Goal: Task Accomplishment & Management: Use online tool/utility

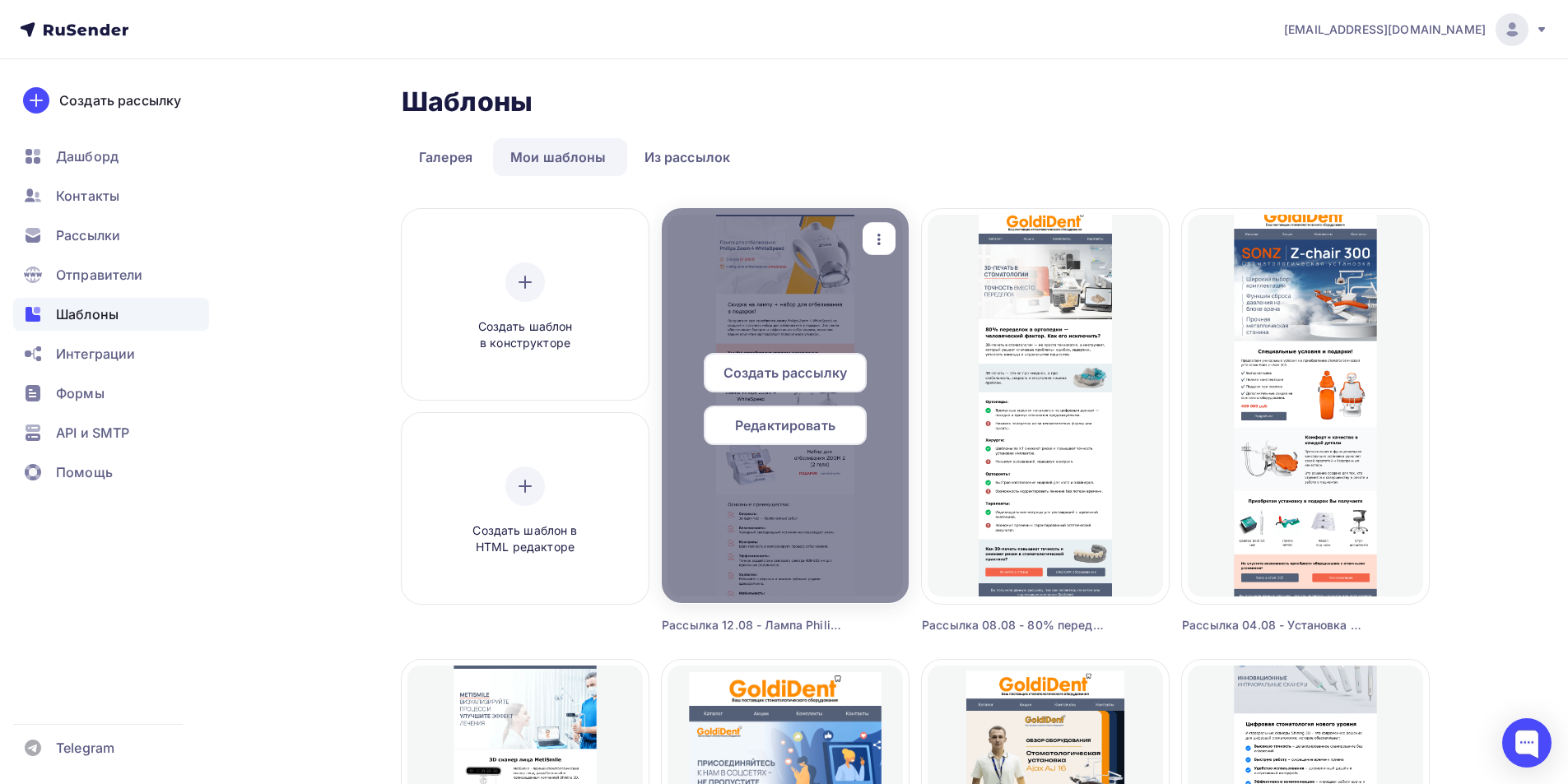
click at [772, 428] on span "Редактировать" at bounding box center [784, 425] width 101 height 20
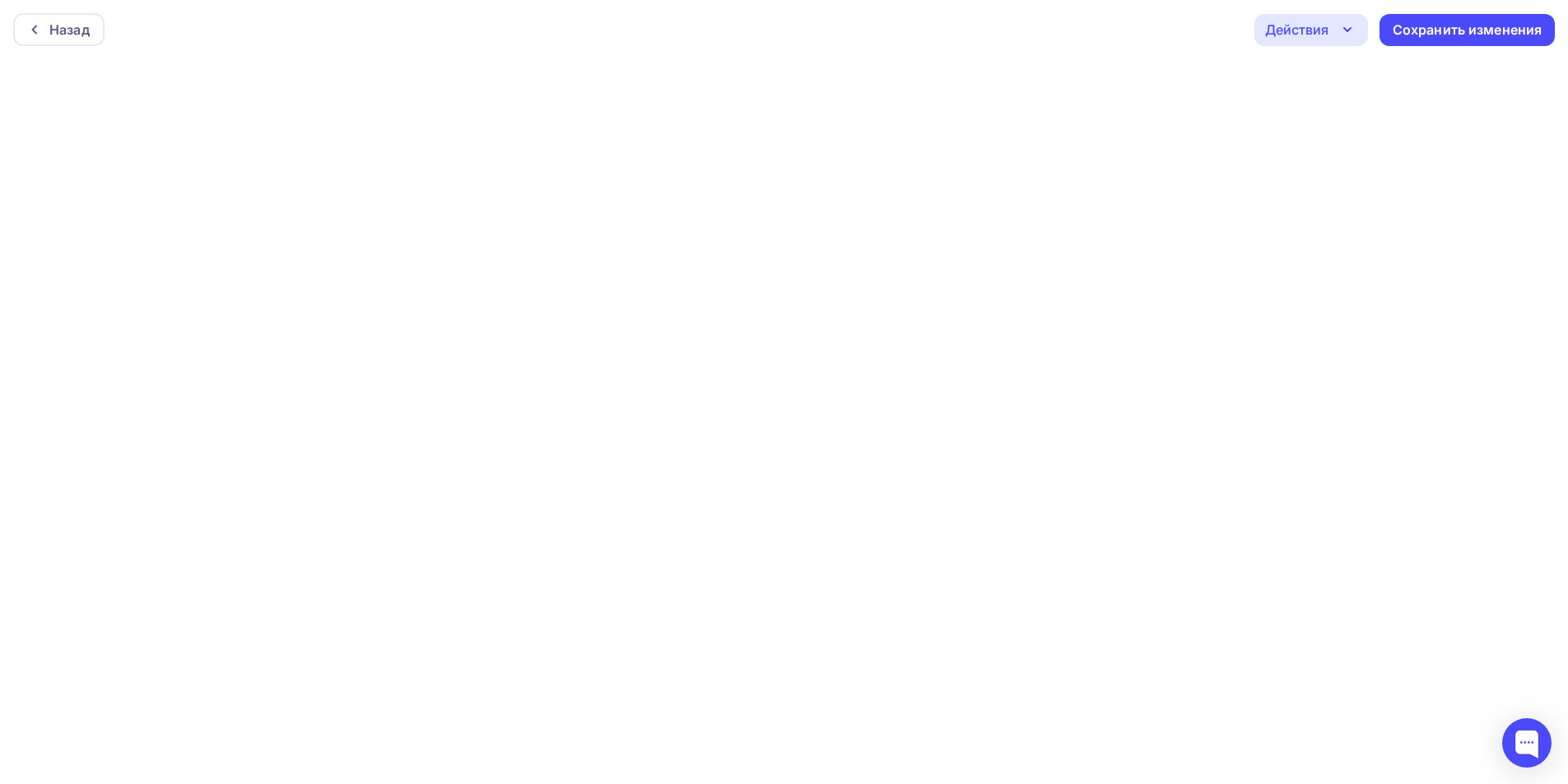
click at [1293, 33] on div "Действия" at bounding box center [1297, 29] width 64 height 20
click at [1302, 82] on div "Отправить тестовое письмо" at bounding box center [1384, 78] width 220 height 20
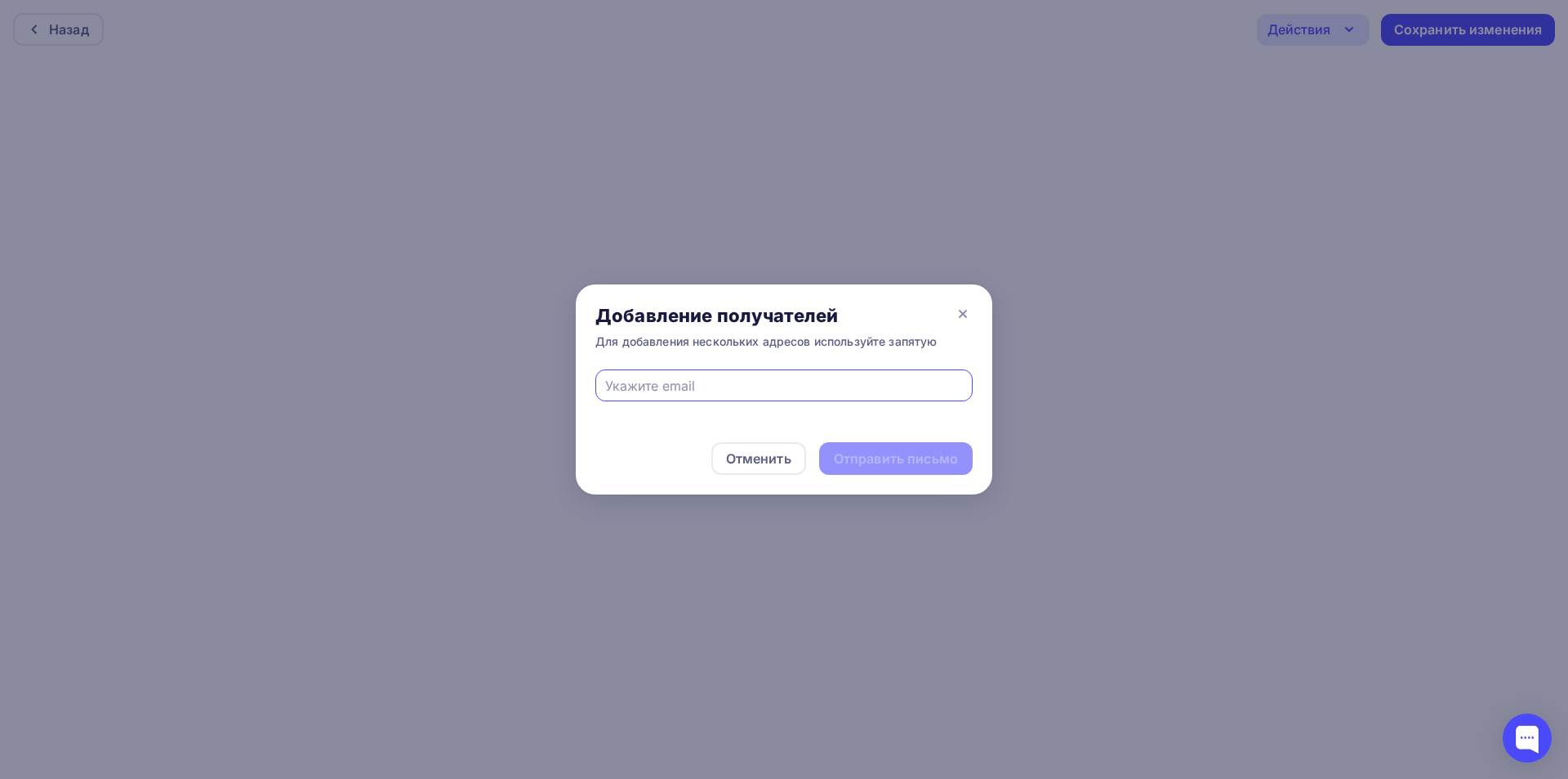
click at [800, 386] on input "text" at bounding box center [784, 386] width 359 height 19
type input "[EMAIL_ADDRESS][DOMAIN_NAME]"
click at [939, 446] on div "Отправить письмо" at bounding box center [896, 459] width 154 height 33
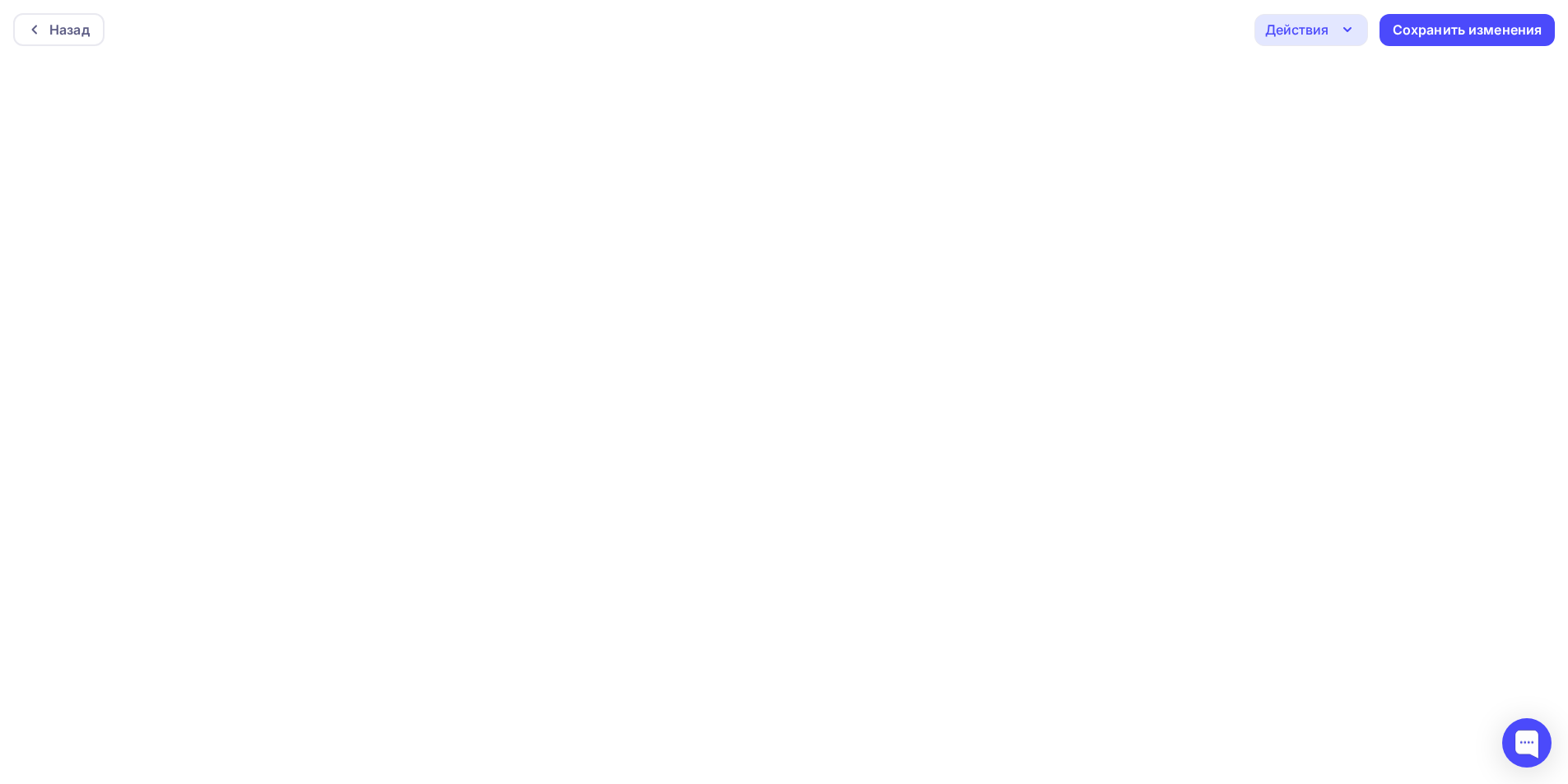
scroll to position [4, 0]
click at [1343, 23] on icon "button" at bounding box center [1347, 25] width 20 height 20
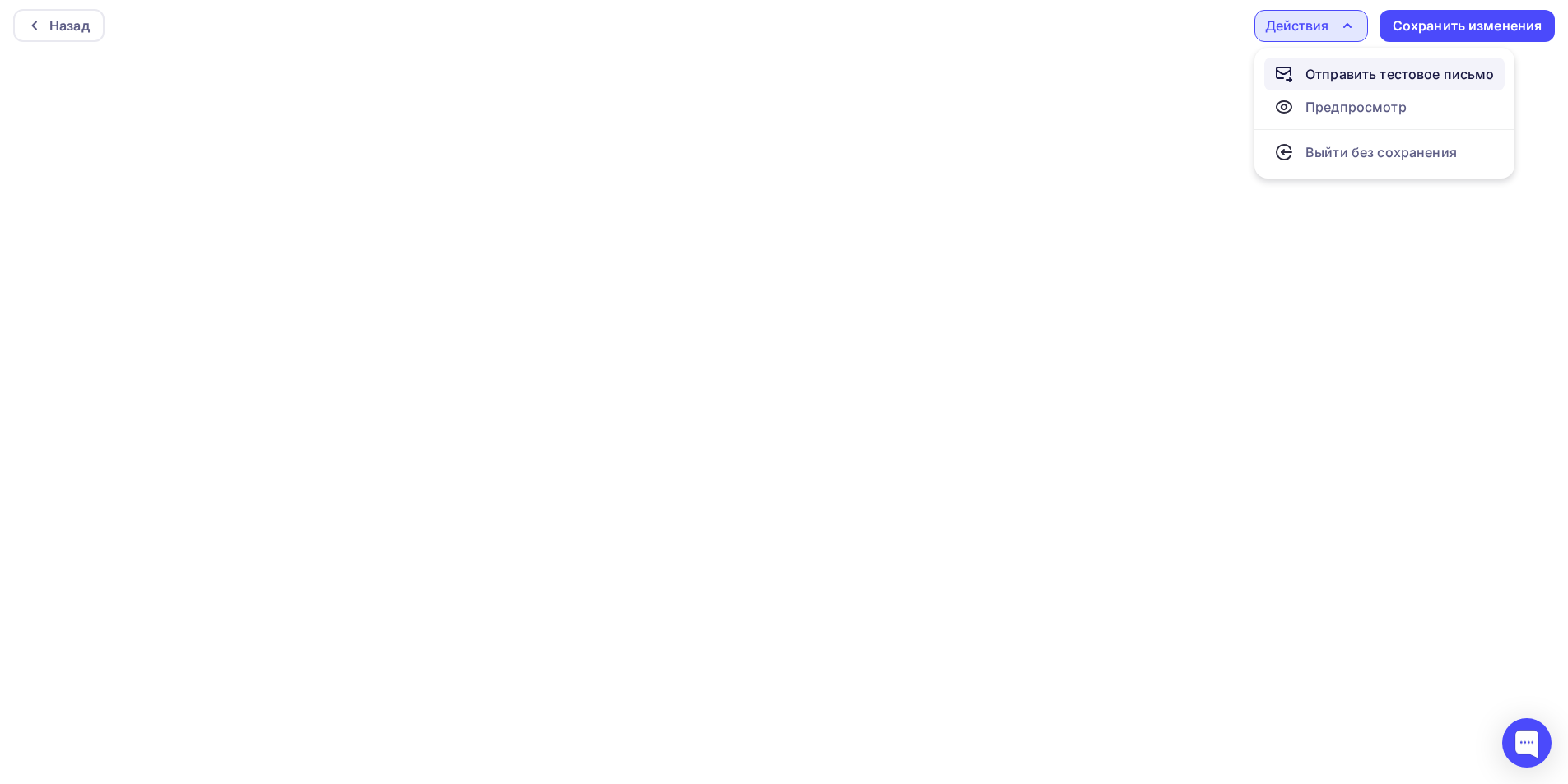
click at [1329, 73] on div "Отправить тестовое письмо" at bounding box center [1400, 74] width 189 height 20
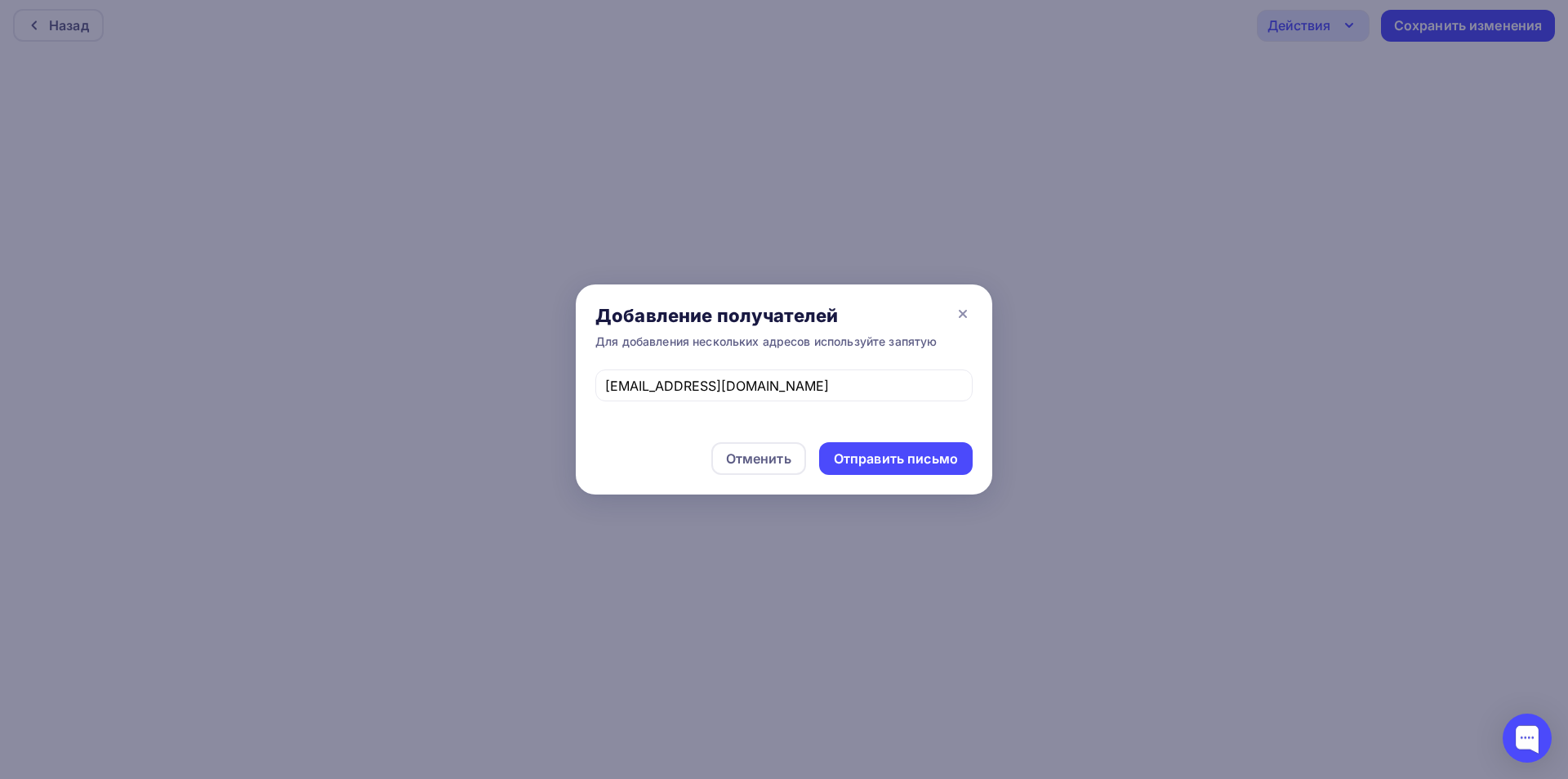
drag, startPoint x: 887, startPoint y: 457, endPoint x: 559, endPoint y: 194, distance: 420.4
click at [885, 457] on div "Отправить письмо" at bounding box center [896, 458] width 124 height 18
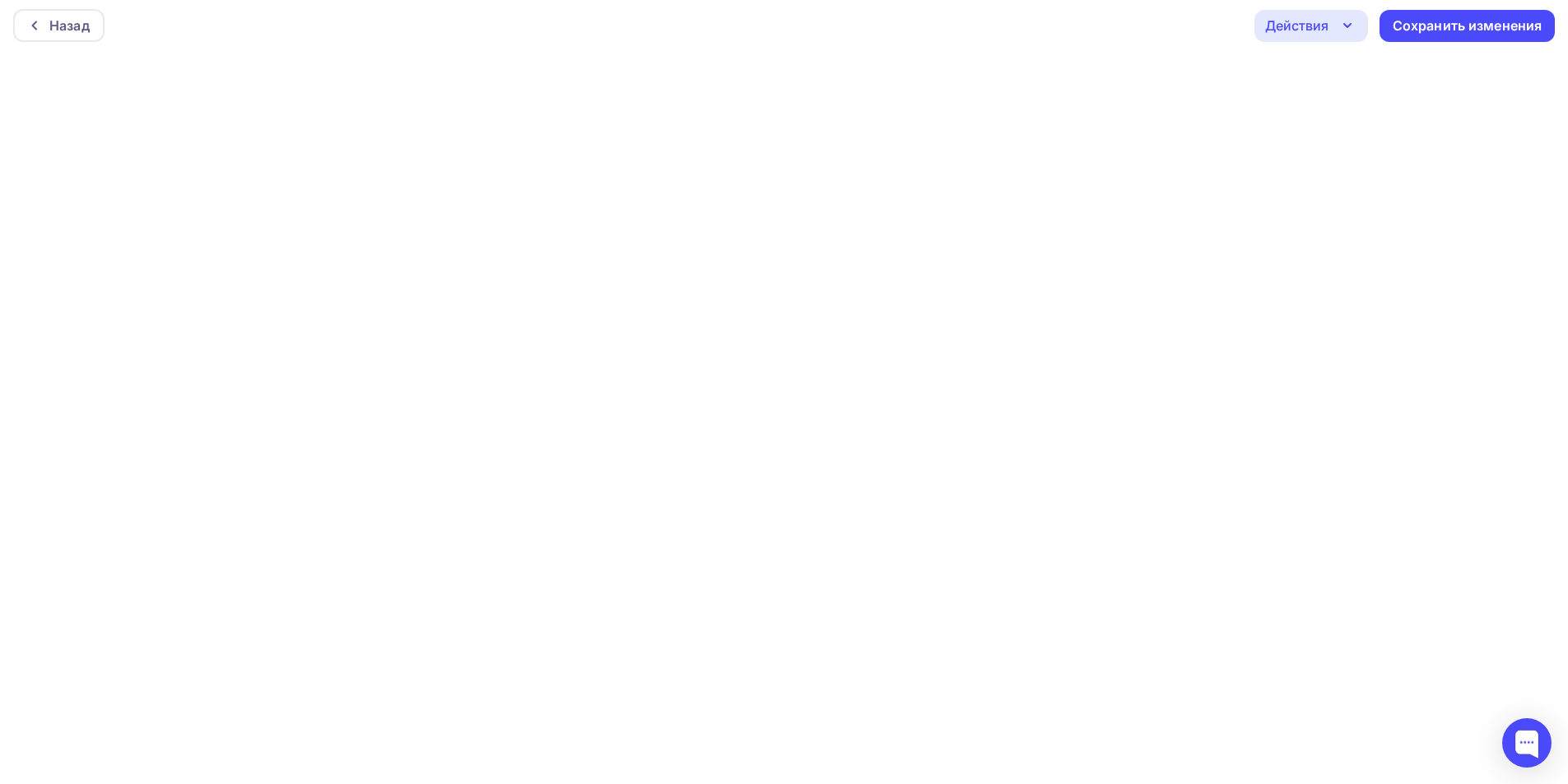
click at [1293, 16] on div "Действия" at bounding box center [1297, 25] width 64 height 20
click at [1306, 62] on link "Отправить тестовое письмо" at bounding box center [1384, 74] width 240 height 33
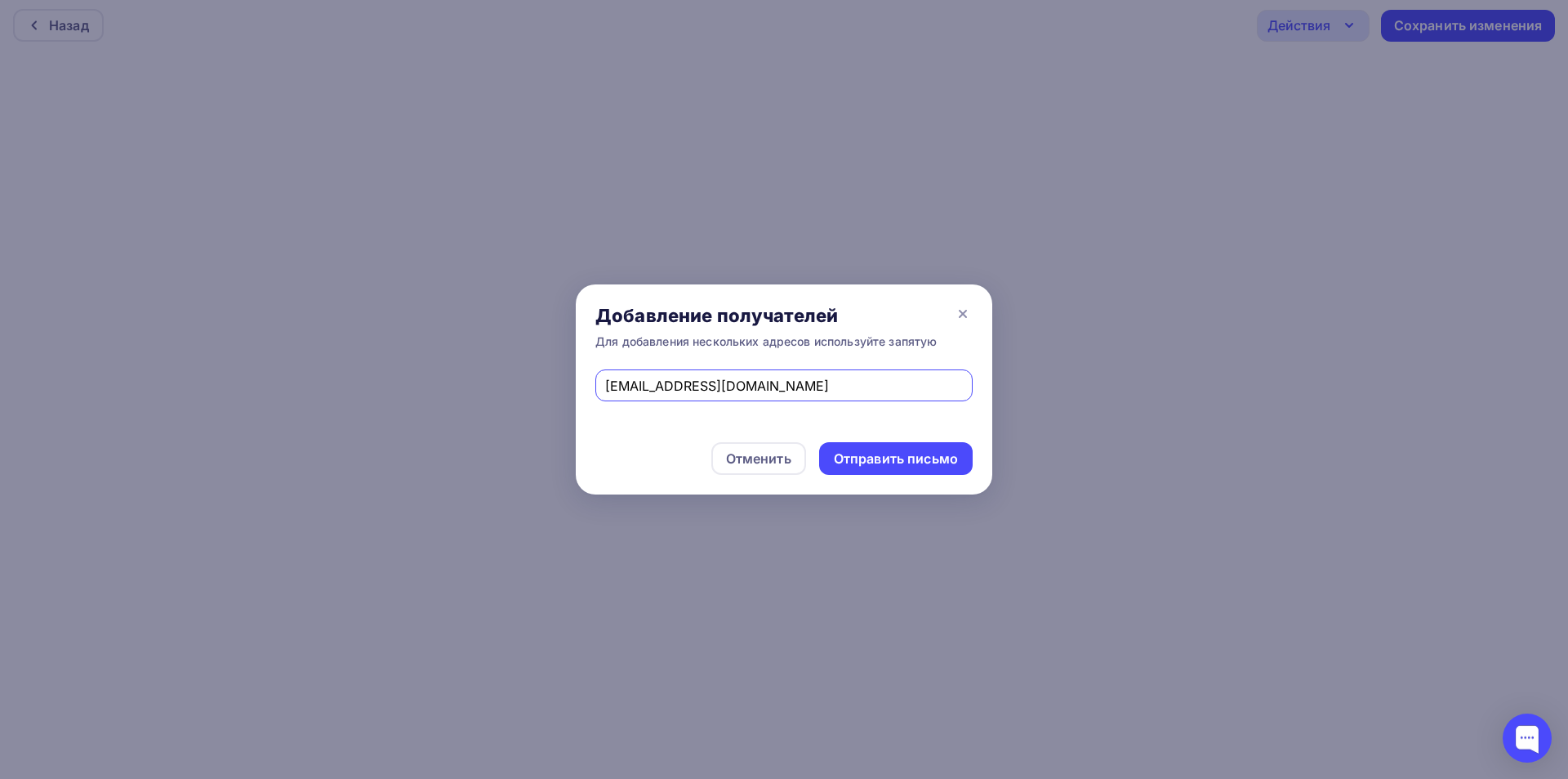
drag, startPoint x: 751, startPoint y: 389, endPoint x: 370, endPoint y: 389, distance: 381.0
click at [365, 394] on div "Добавление получателей Для добавления нескольких адресов используйте запятую es…" at bounding box center [784, 389] width 1568 height 779
click at [732, 370] on div at bounding box center [784, 385] width 377 height 32
click at [729, 395] on input "text" at bounding box center [784, 386] width 359 height 19
type input "andrei-eskov@yandex.ru"
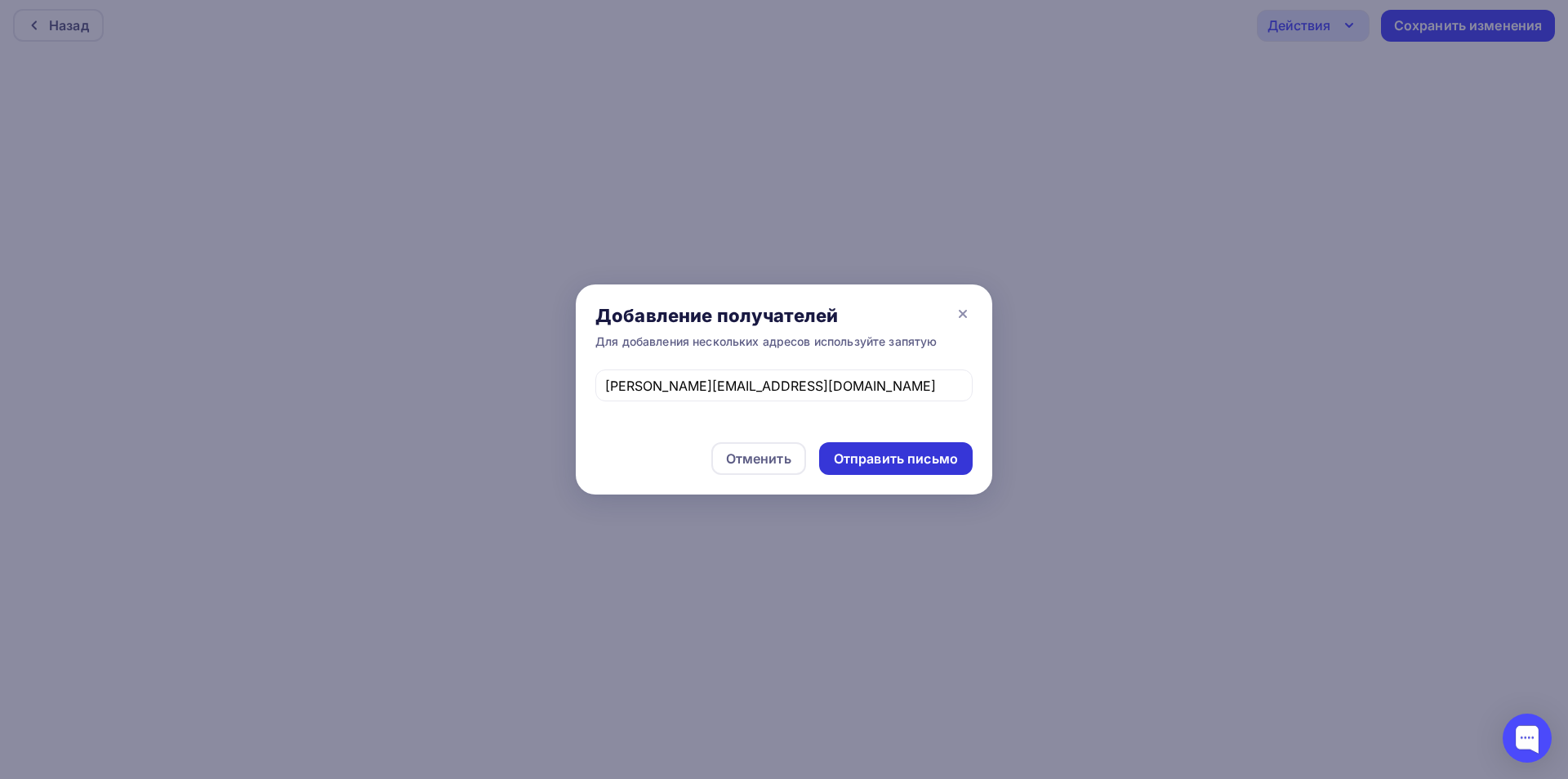
click at [911, 463] on div "Отправить письмо" at bounding box center [896, 458] width 124 height 18
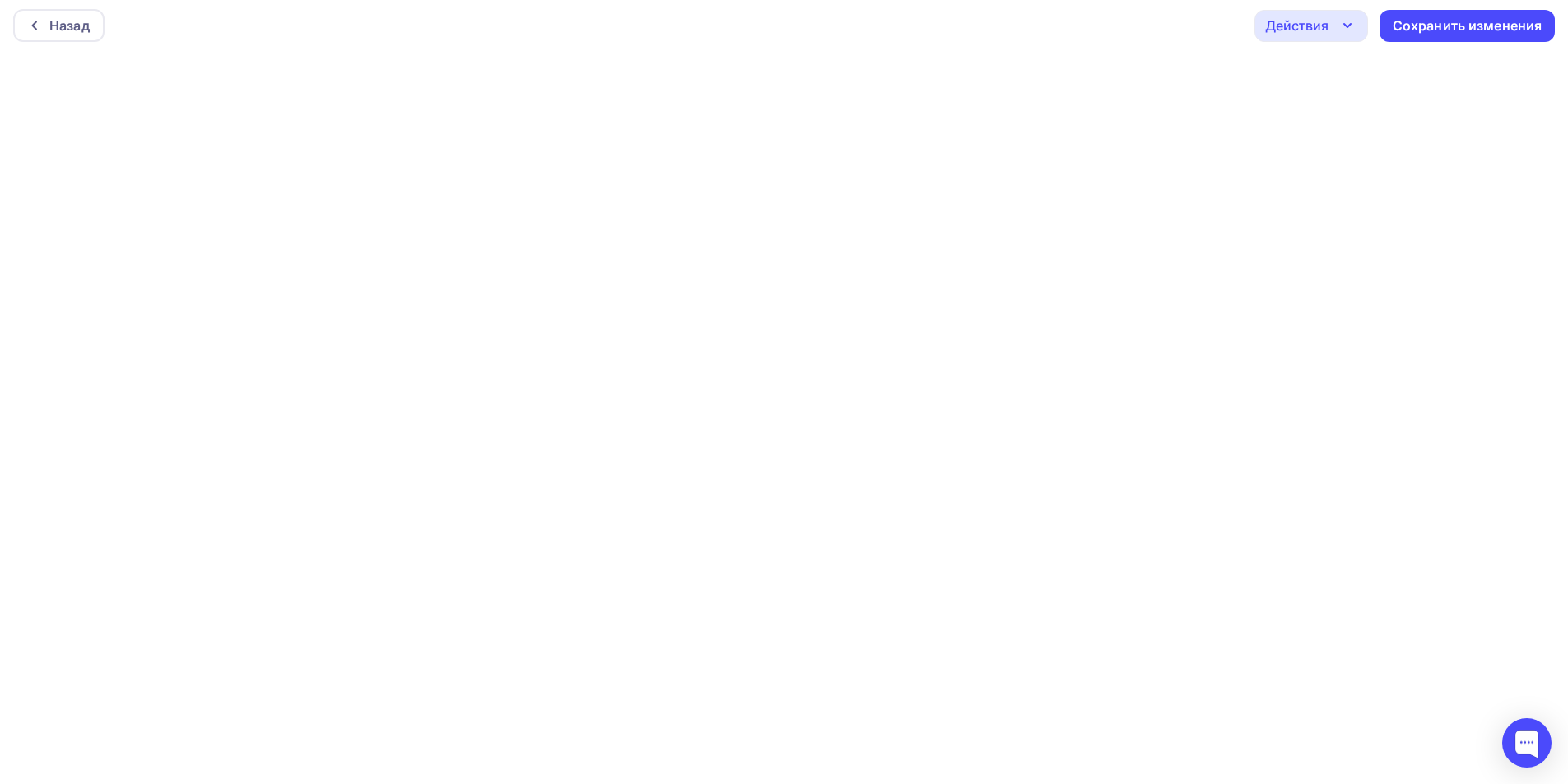
click at [1304, 30] on div "Действия" at bounding box center [1297, 25] width 64 height 20
click at [1309, 71] on div "Отправить тестовое письмо" at bounding box center [1400, 74] width 189 height 20
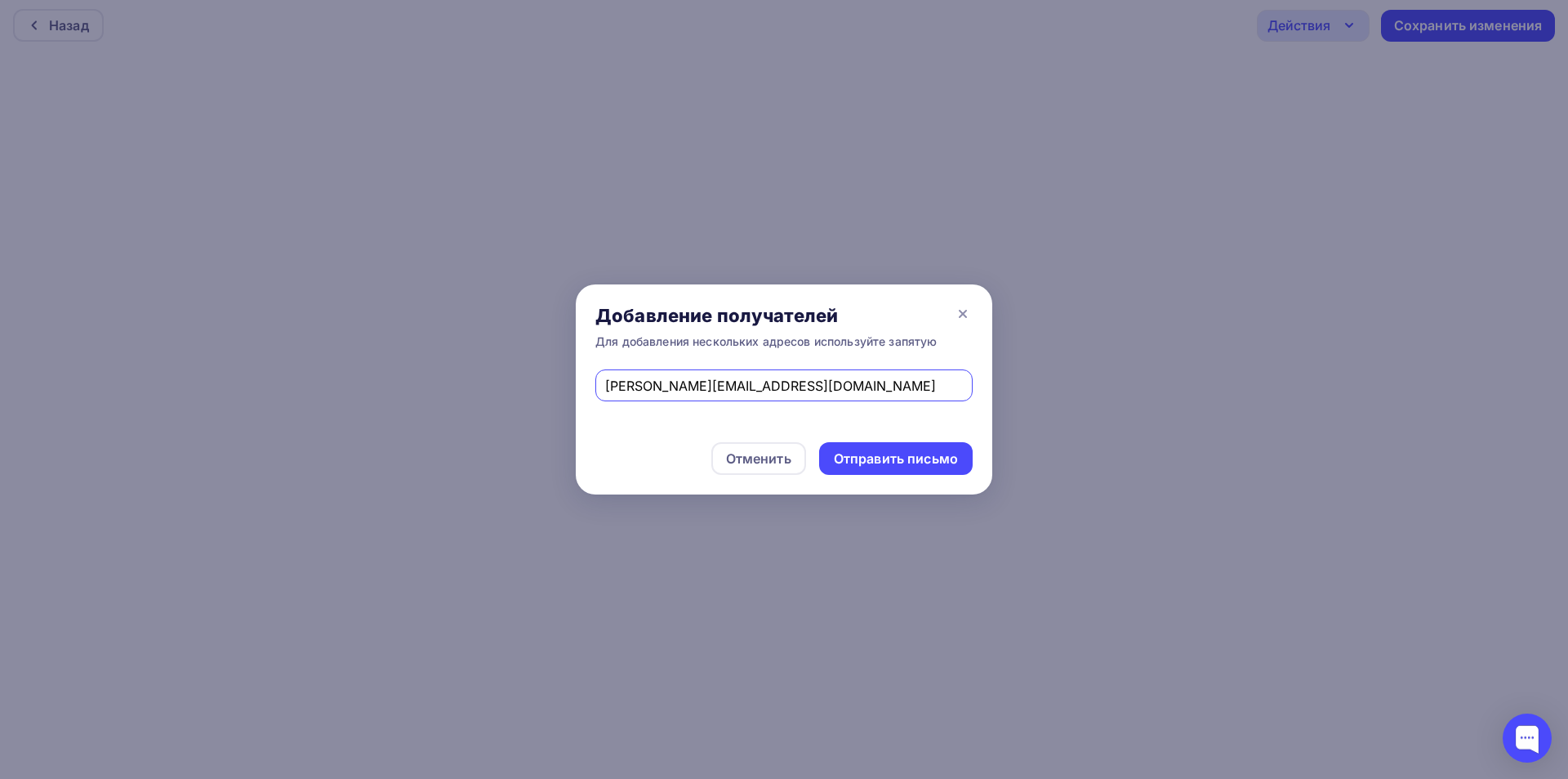
drag, startPoint x: 799, startPoint y: 390, endPoint x: 481, endPoint y: 387, distance: 318.0
click at [481, 387] on div "Добавление получателей Для добавления нескольких адресов используйте запятую an…" at bounding box center [784, 389] width 1568 height 779
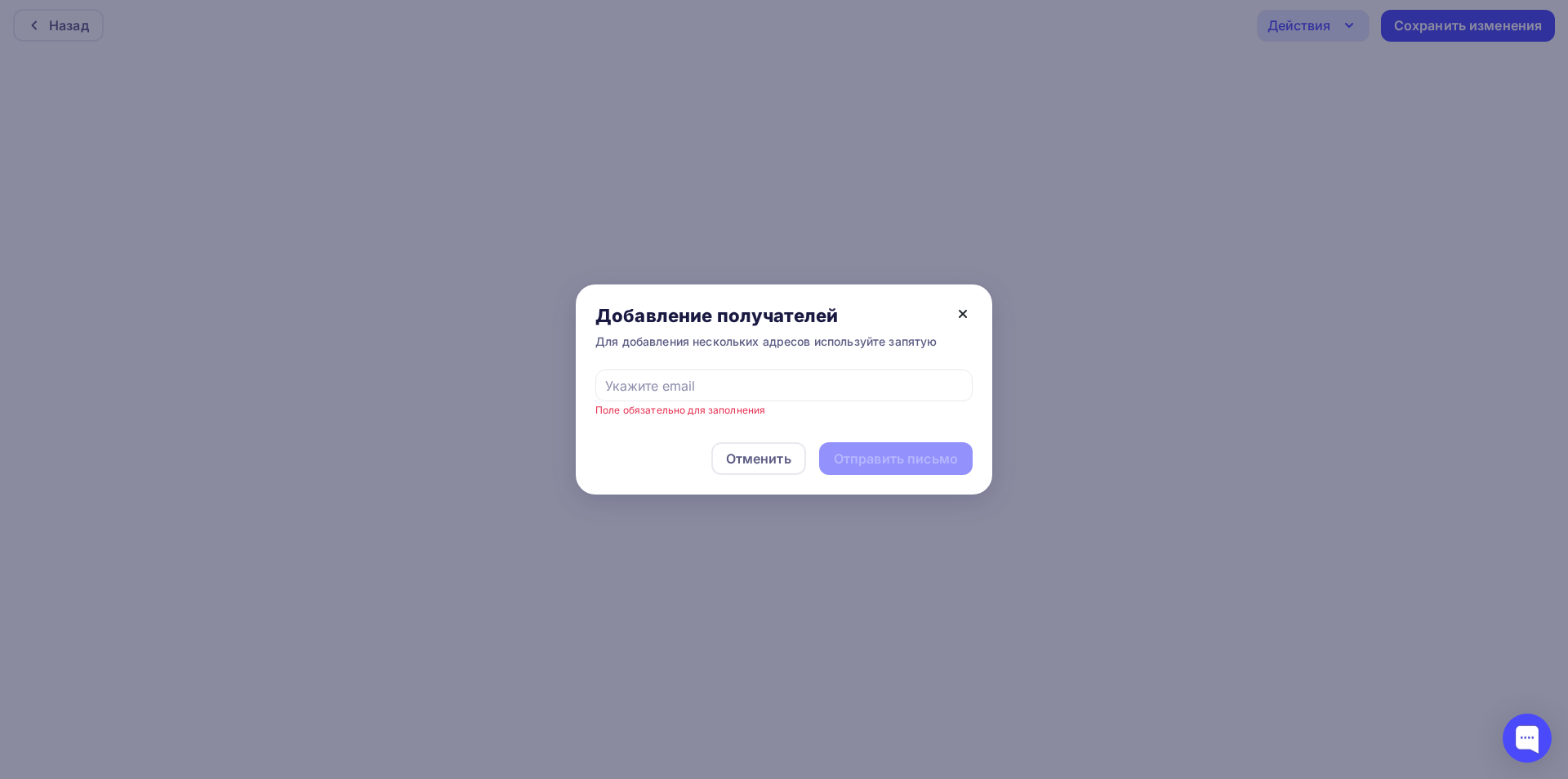
click at [964, 306] on icon at bounding box center [963, 314] width 19 height 19
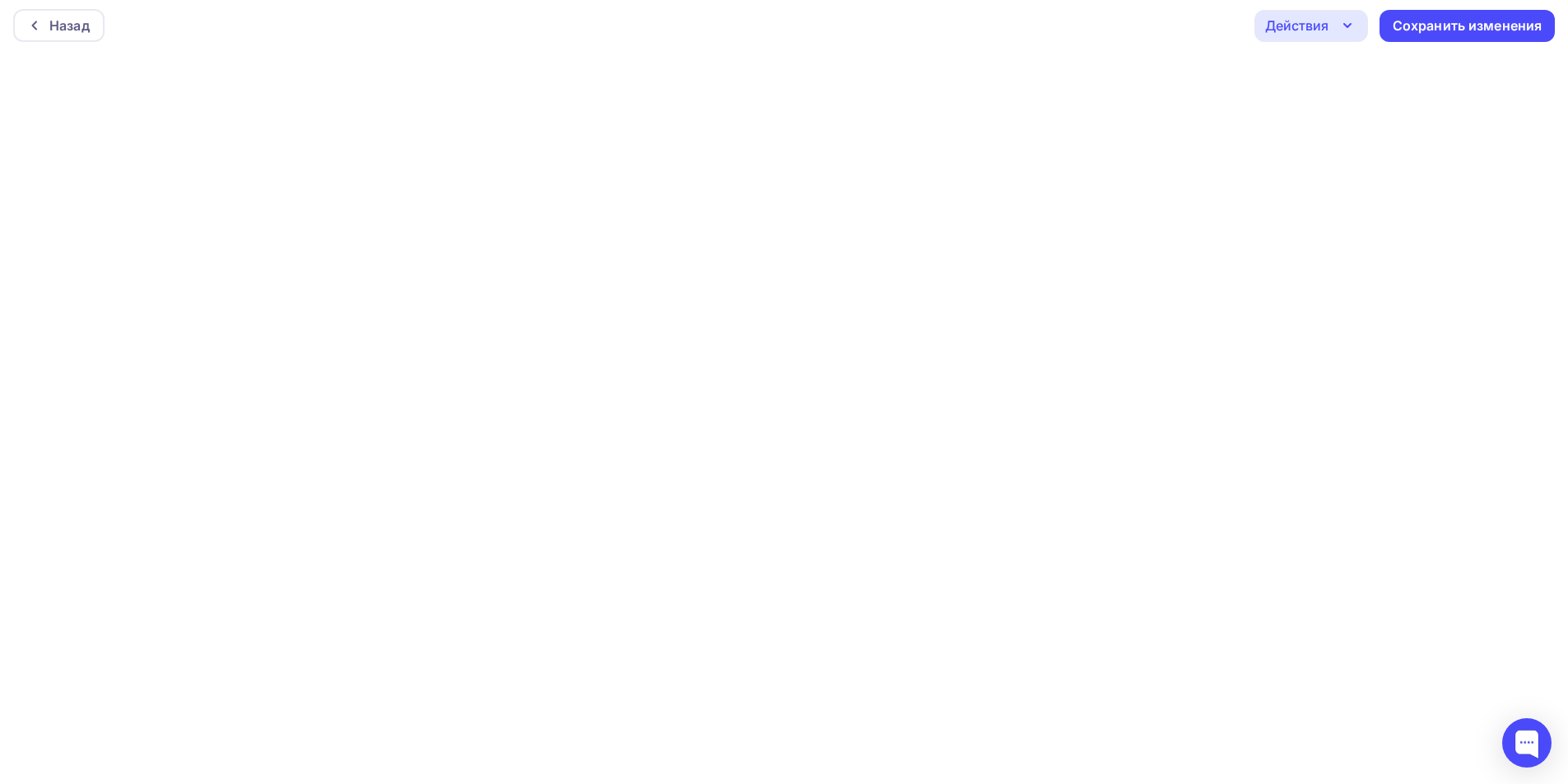
drag, startPoint x: 1292, startPoint y: 21, endPoint x: 1288, endPoint y: 33, distance: 12.6
click at [1292, 20] on div "Действия" at bounding box center [1297, 25] width 64 height 20
click at [1311, 78] on div "Отправить тестовое письмо" at bounding box center [1400, 74] width 189 height 20
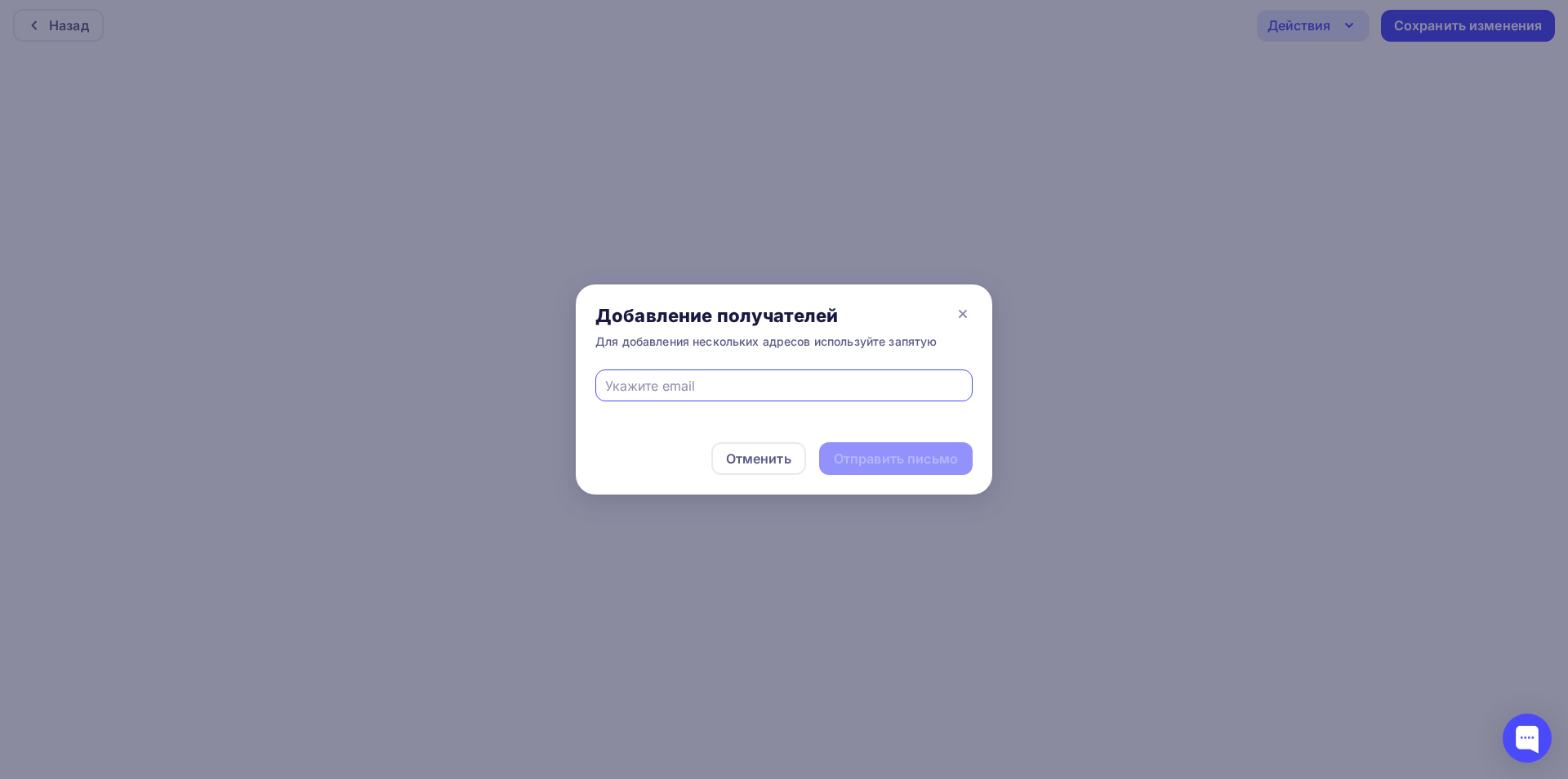
click at [819, 379] on input "text" at bounding box center [784, 386] width 359 height 19
type input "eskova.t.a@yandex.ru"
drag, startPoint x: 895, startPoint y: 455, endPoint x: 749, endPoint y: 363, distance: 172.6
click at [894, 455] on div "Отправить письмо" at bounding box center [896, 458] width 124 height 18
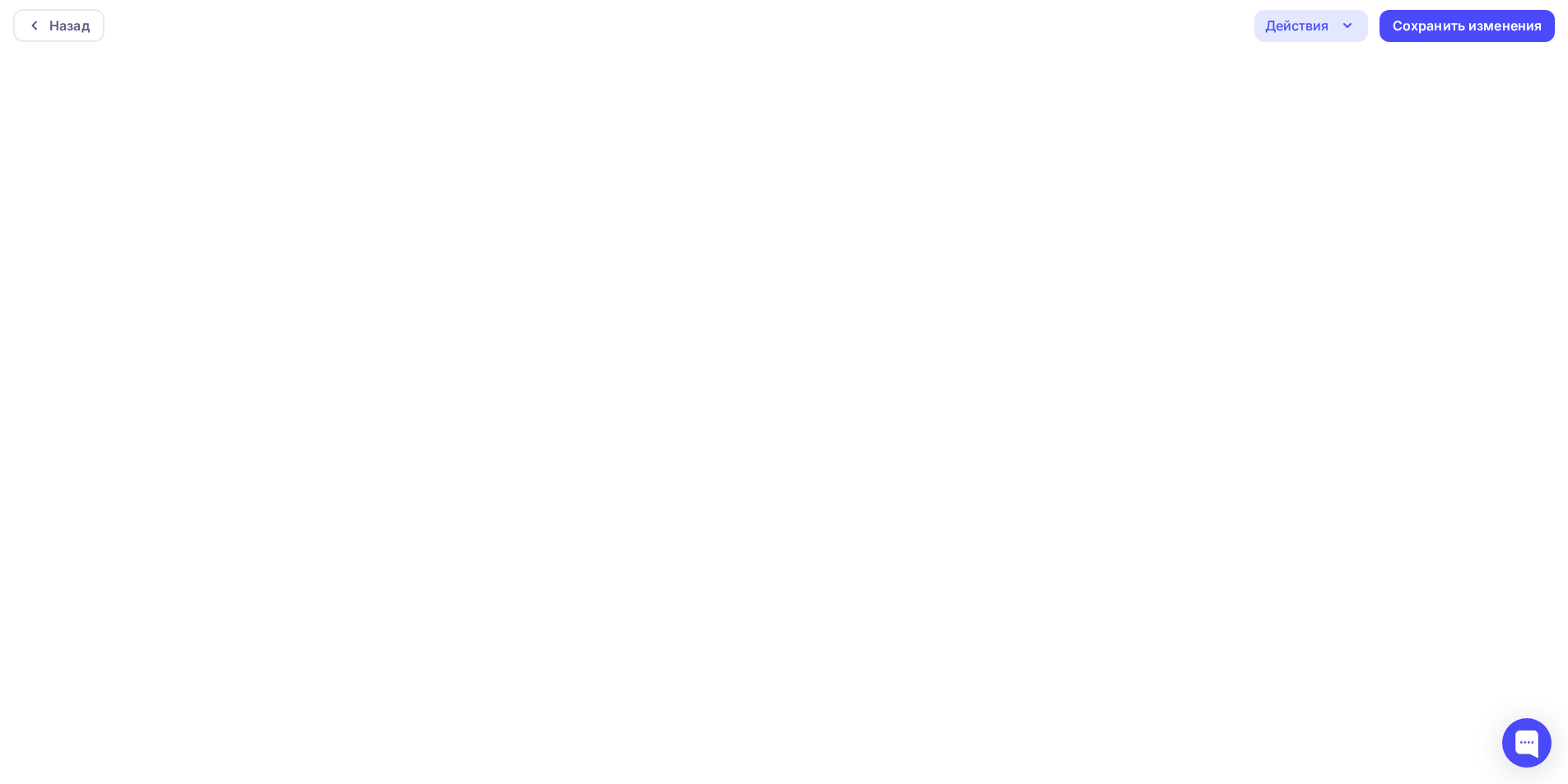
click at [1294, 35] on div "Действия" at bounding box center [1311, 25] width 114 height 32
click at [1317, 72] on div "Отправить тестовое письмо" at bounding box center [1400, 74] width 189 height 20
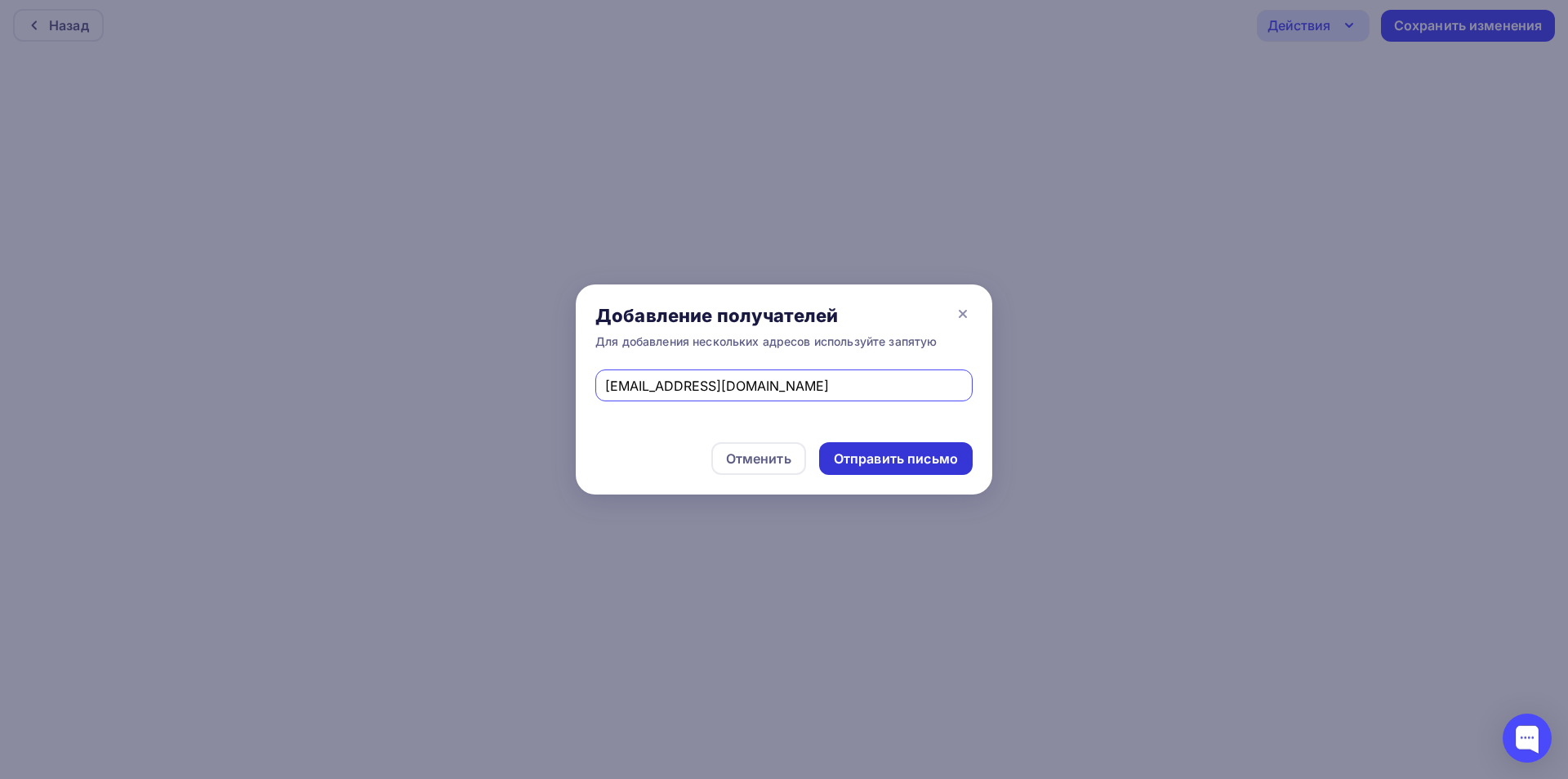
click at [847, 453] on div "Отправить письмо" at bounding box center [896, 458] width 124 height 18
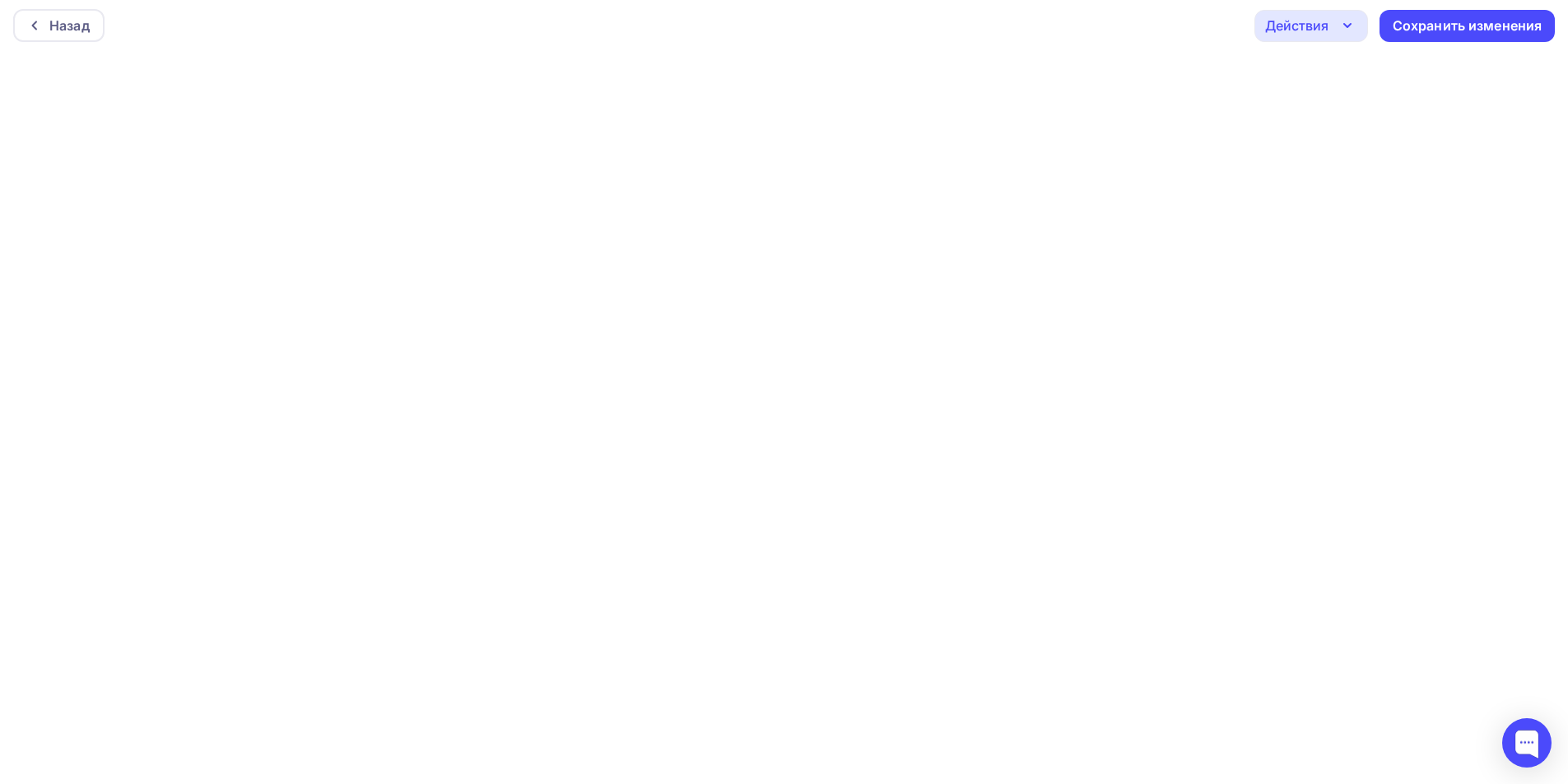
click at [1300, 23] on div "Действия" at bounding box center [1297, 25] width 64 height 20
click at [1329, 70] on div "Отправить тестовое письмо" at bounding box center [1400, 74] width 189 height 20
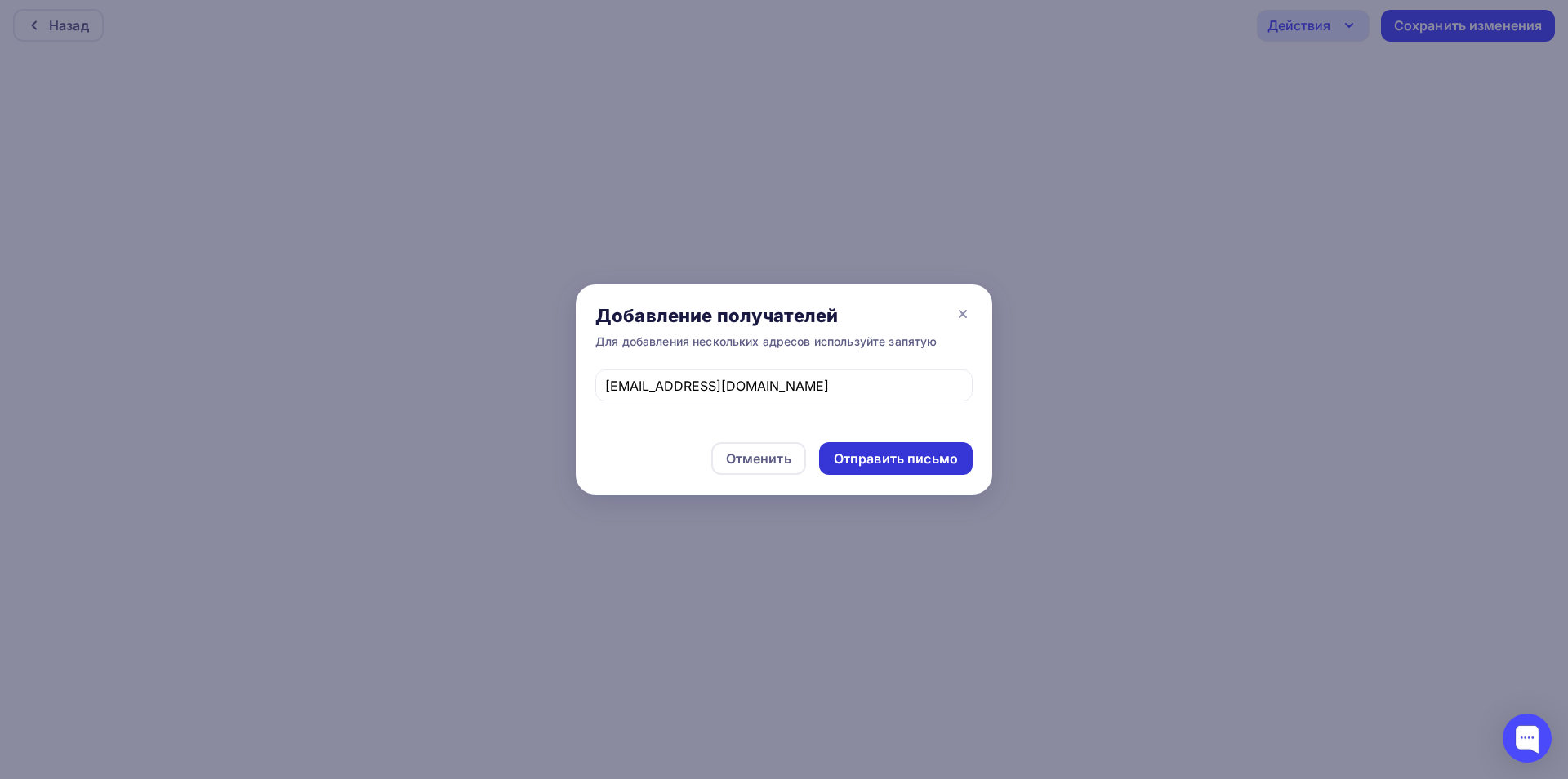
click at [885, 458] on div "Отправить письмо" at bounding box center [896, 458] width 124 height 18
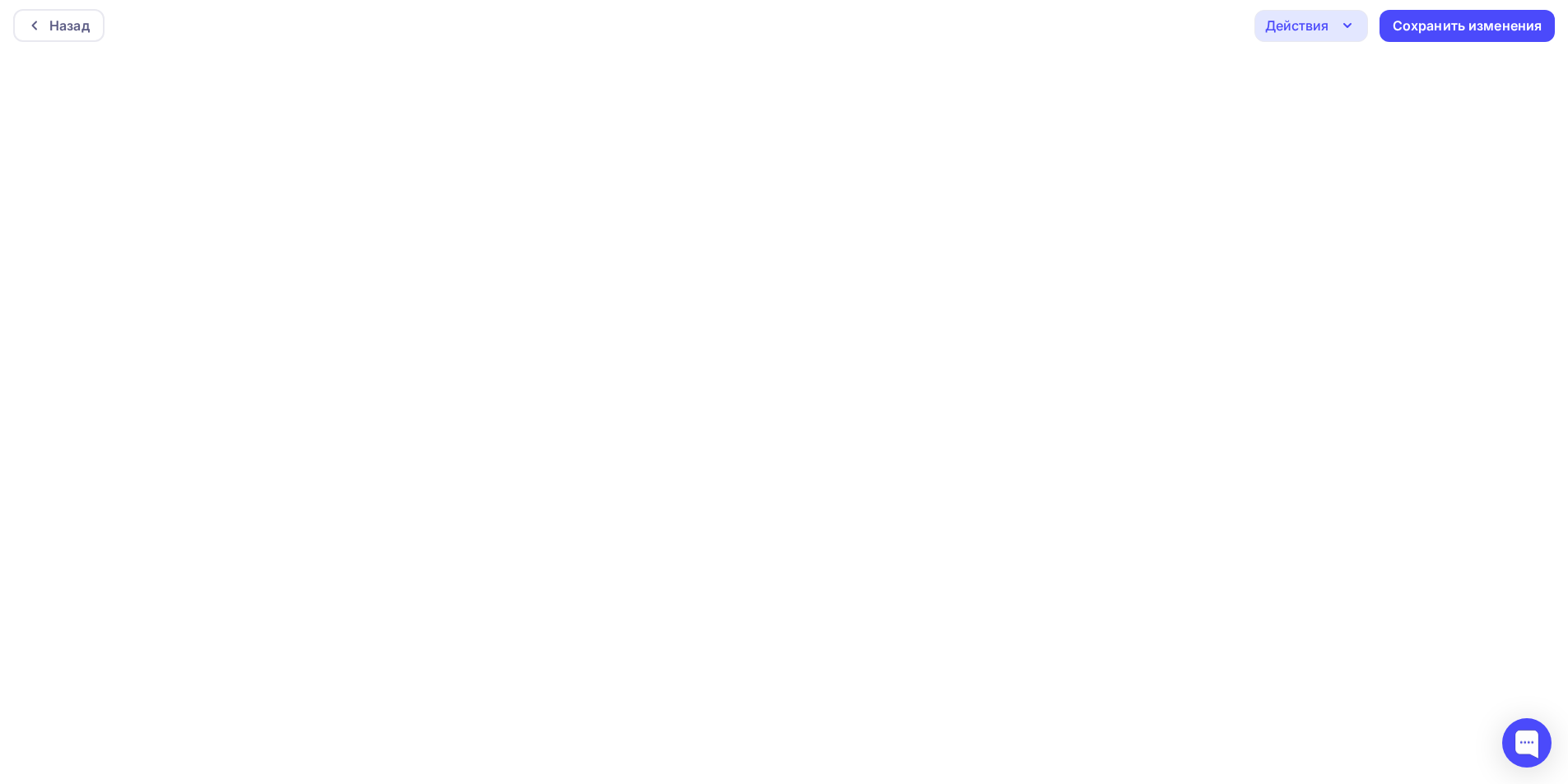
click at [1306, 23] on div "Действия" at bounding box center [1297, 25] width 64 height 20
click at [1330, 76] on div "Отправить тестовое письмо" at bounding box center [1400, 74] width 189 height 20
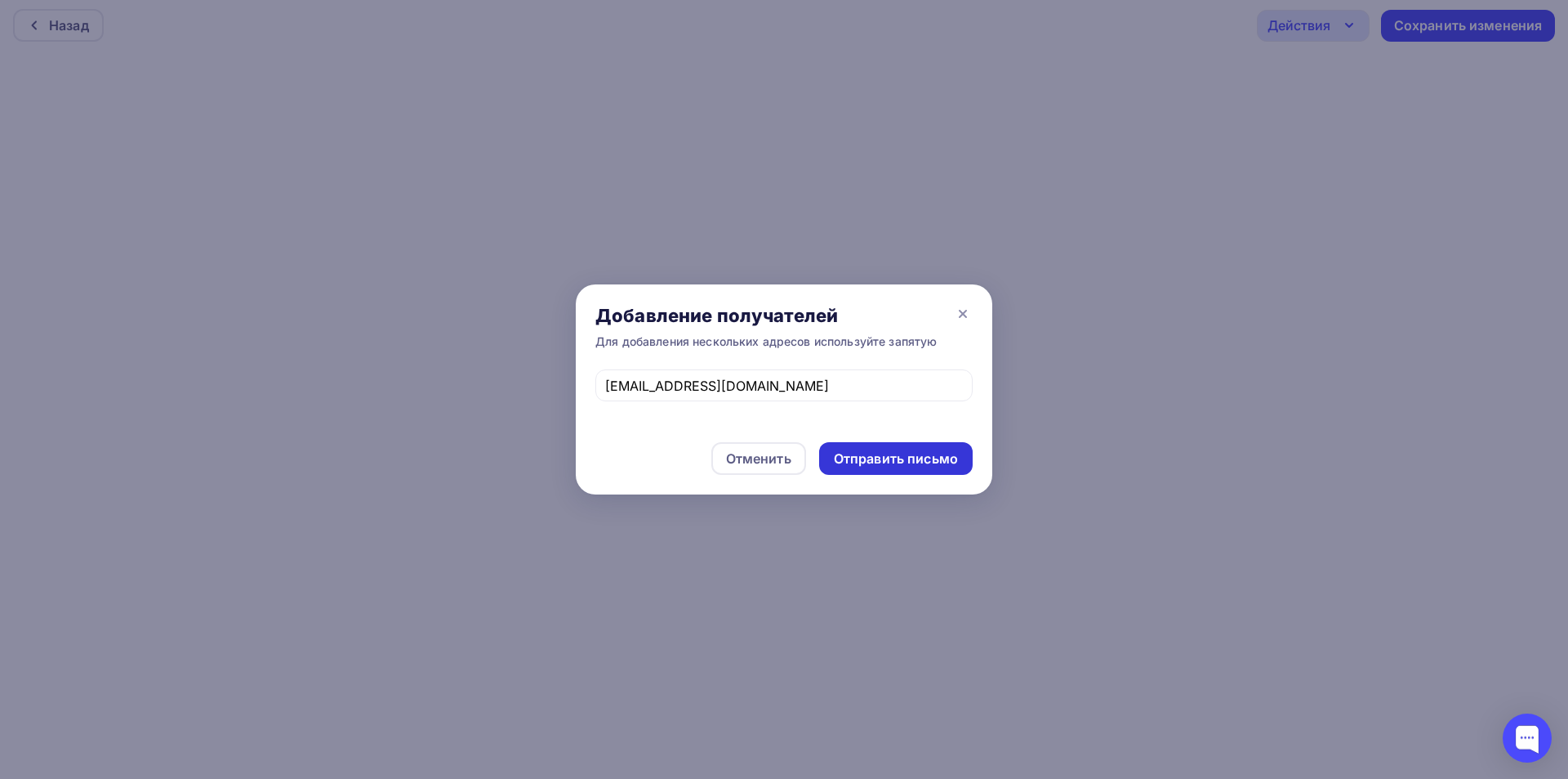
click at [917, 449] on div "Отправить письмо" at bounding box center [896, 459] width 154 height 33
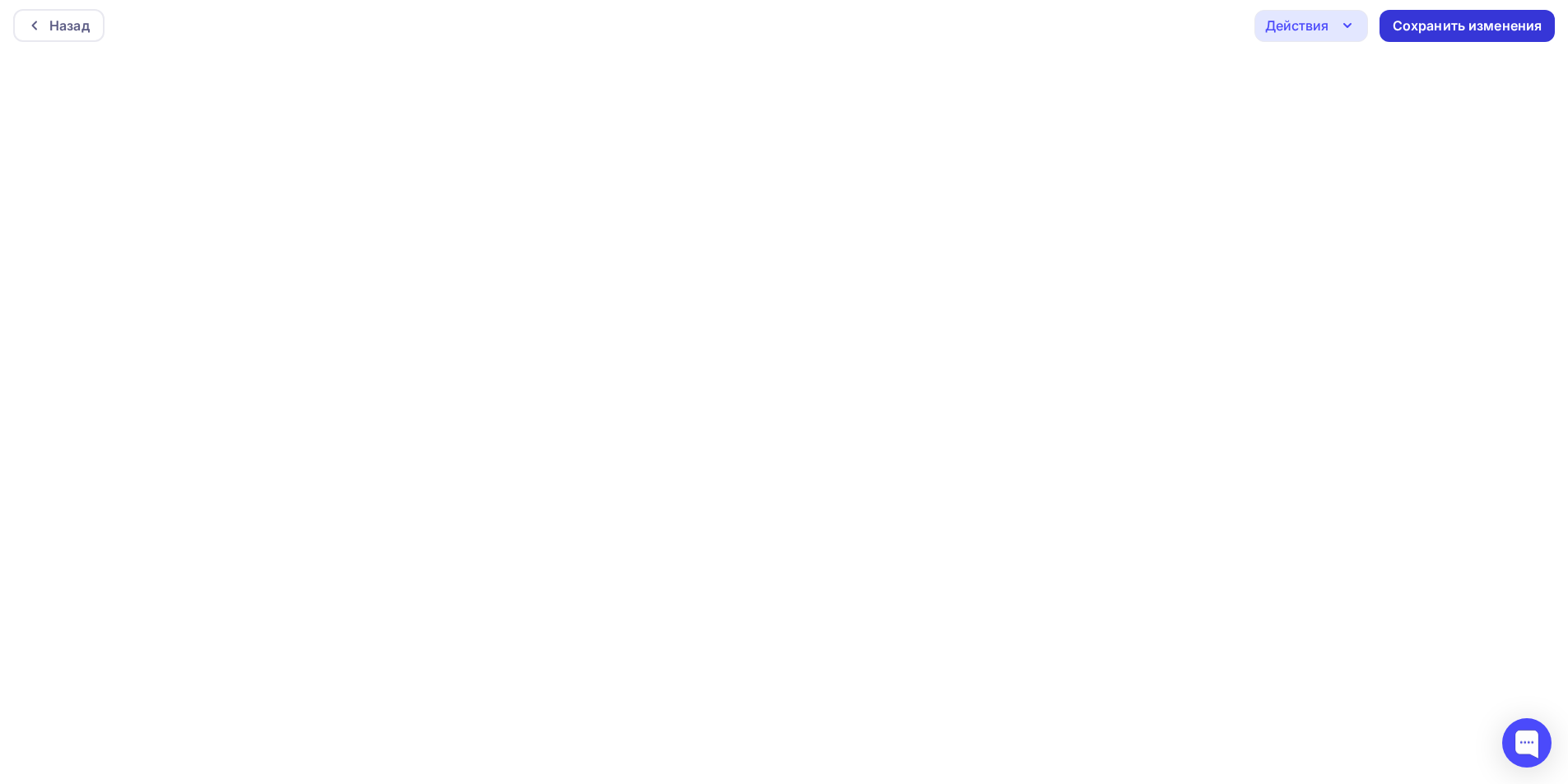
click at [1444, 28] on div "Сохранить изменения" at bounding box center [1467, 25] width 150 height 19
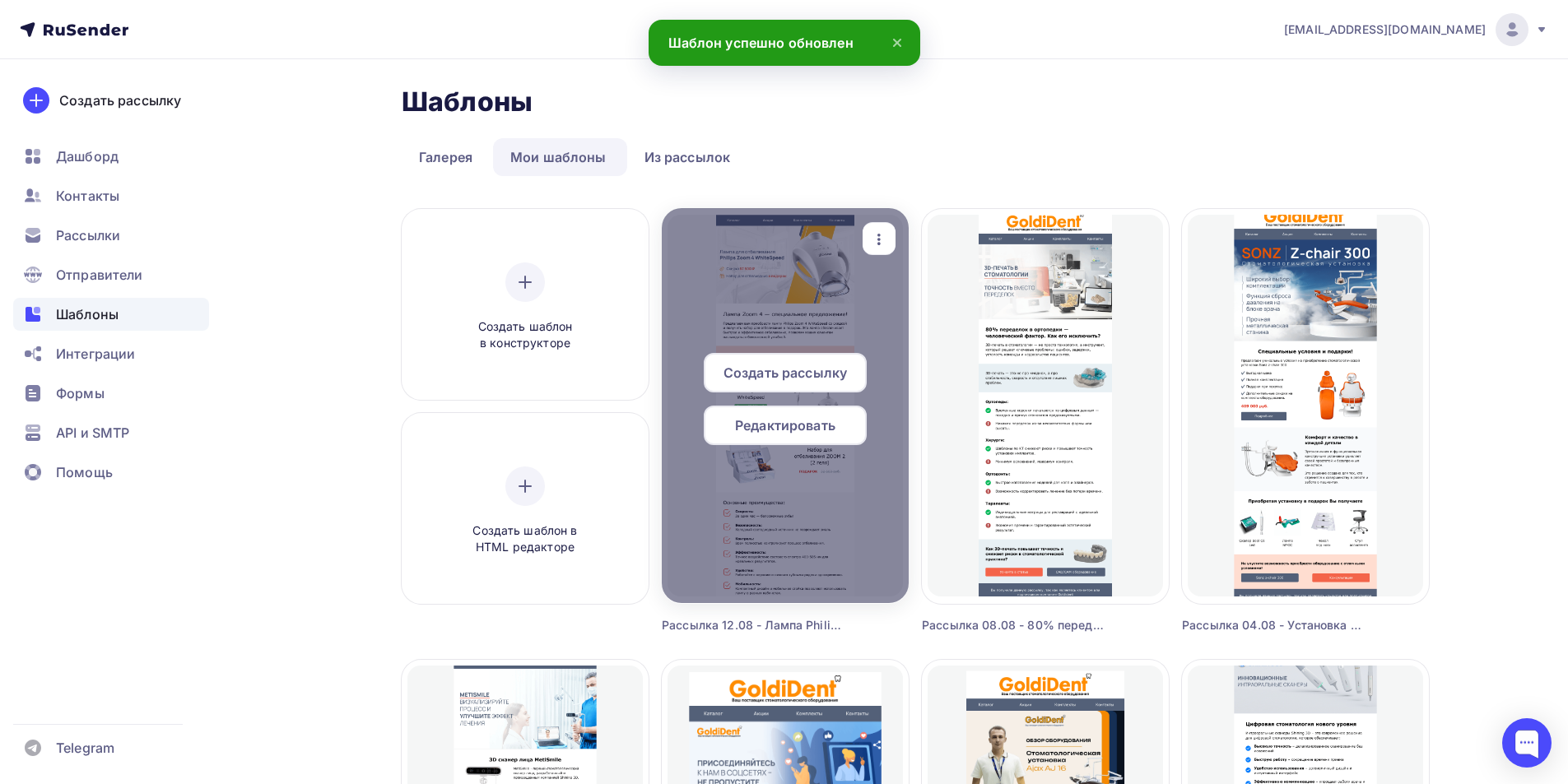
click at [810, 420] on span "Редактировать" at bounding box center [784, 425] width 101 height 20
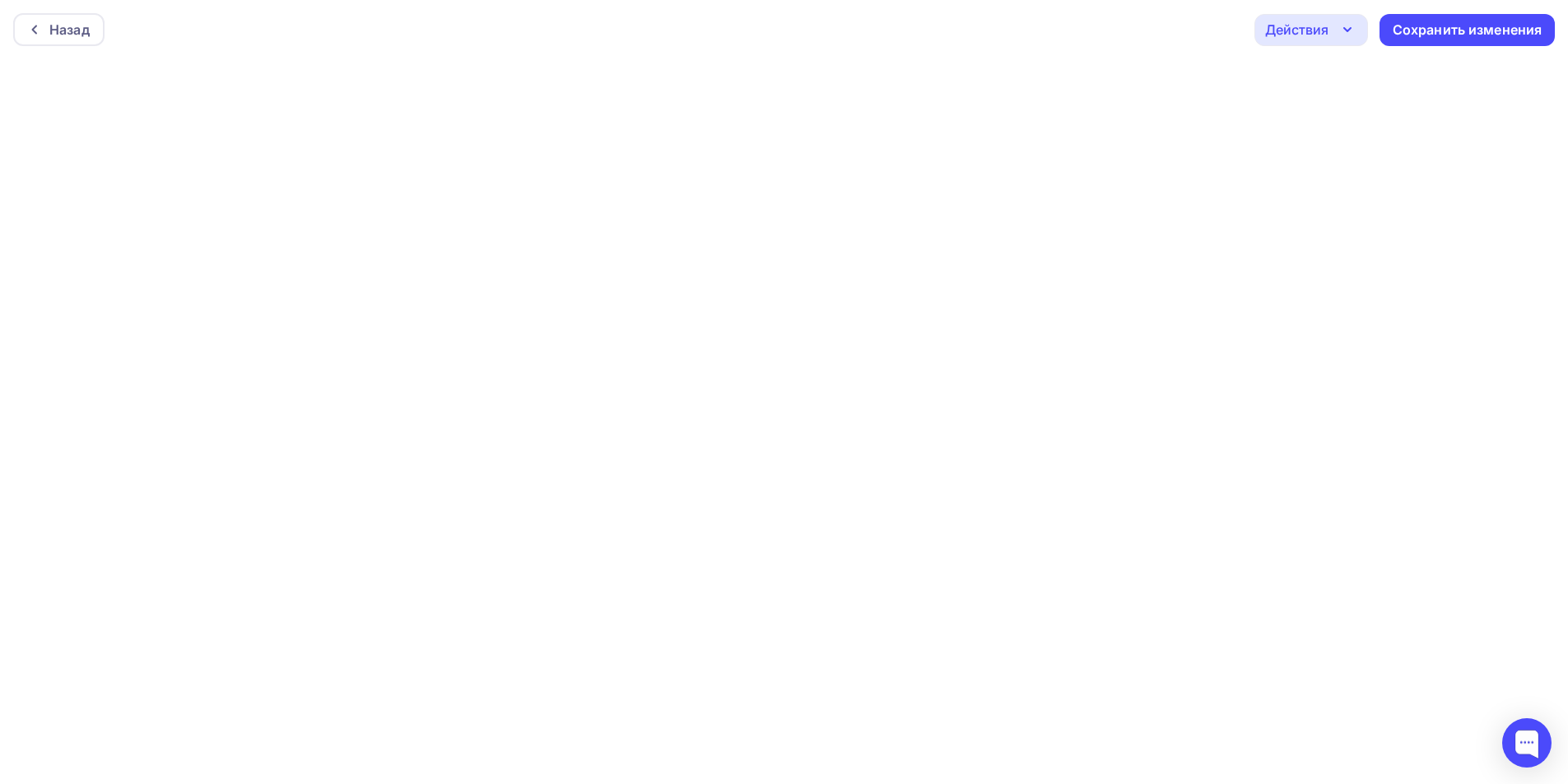
click at [1333, 26] on div "Действия" at bounding box center [1311, 29] width 114 height 32
click at [1342, 73] on div "Отправить тестовое письмо" at bounding box center [1400, 78] width 189 height 20
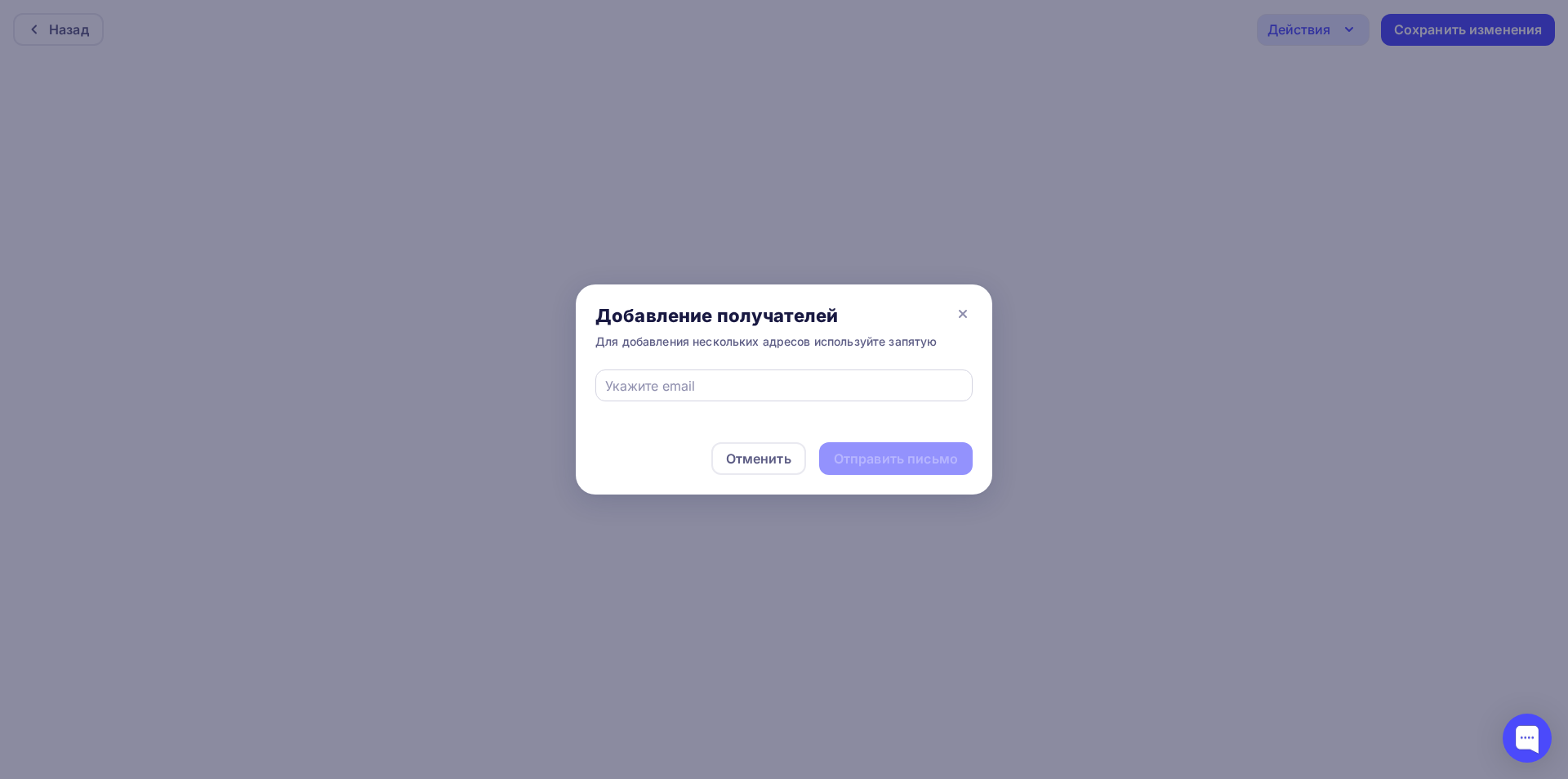
click at [784, 374] on div at bounding box center [784, 385] width 377 height 32
click at [769, 392] on input "text" at bounding box center [784, 386] width 359 height 19
type input "info@goldident.ru"
click at [877, 460] on div "Отправить письмо" at bounding box center [896, 458] width 124 height 18
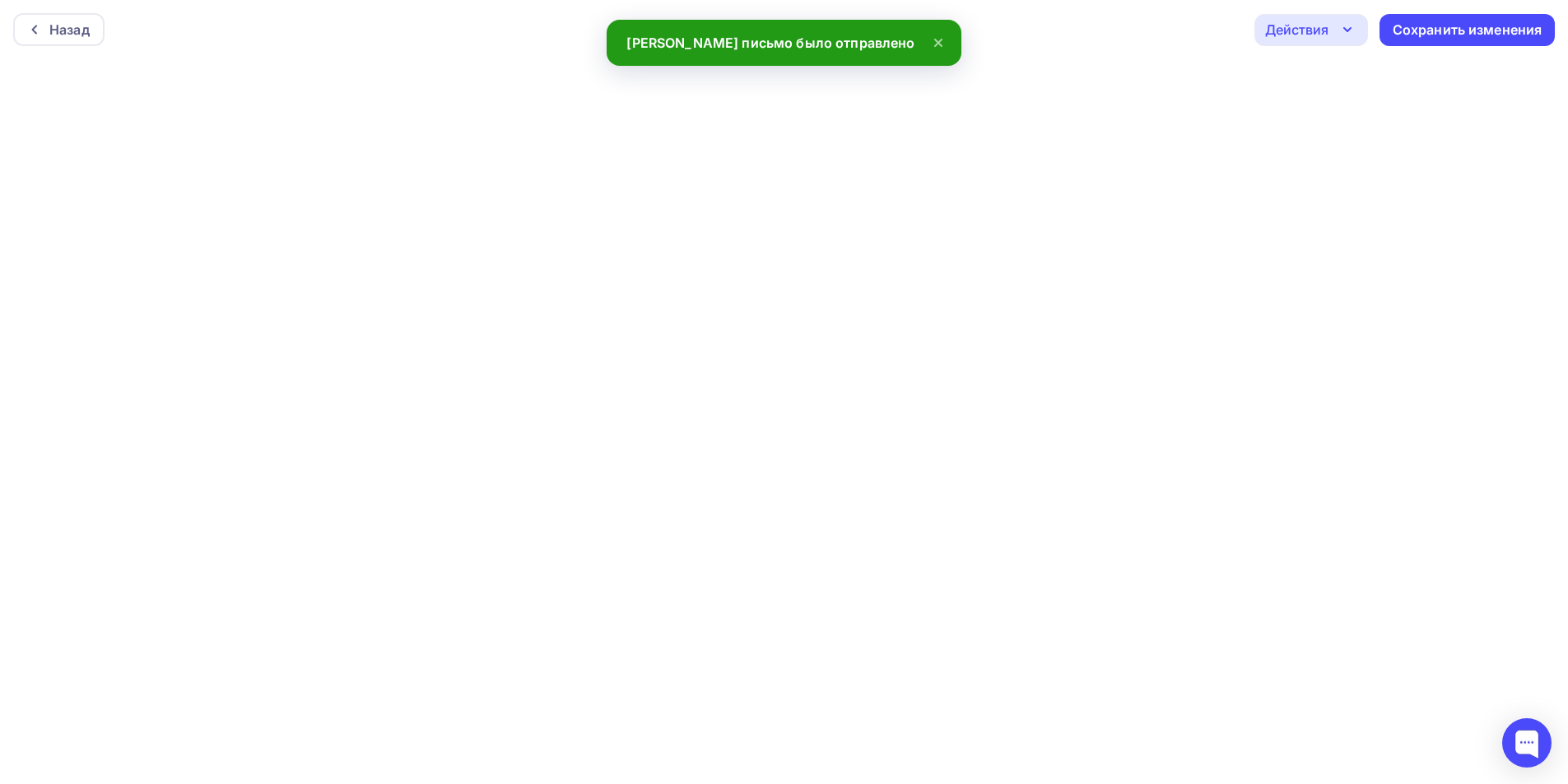
click at [1344, 33] on icon "button" at bounding box center [1347, 29] width 20 height 20
click at [1311, 75] on div "Отправить тестовое письмо" at bounding box center [1400, 78] width 189 height 20
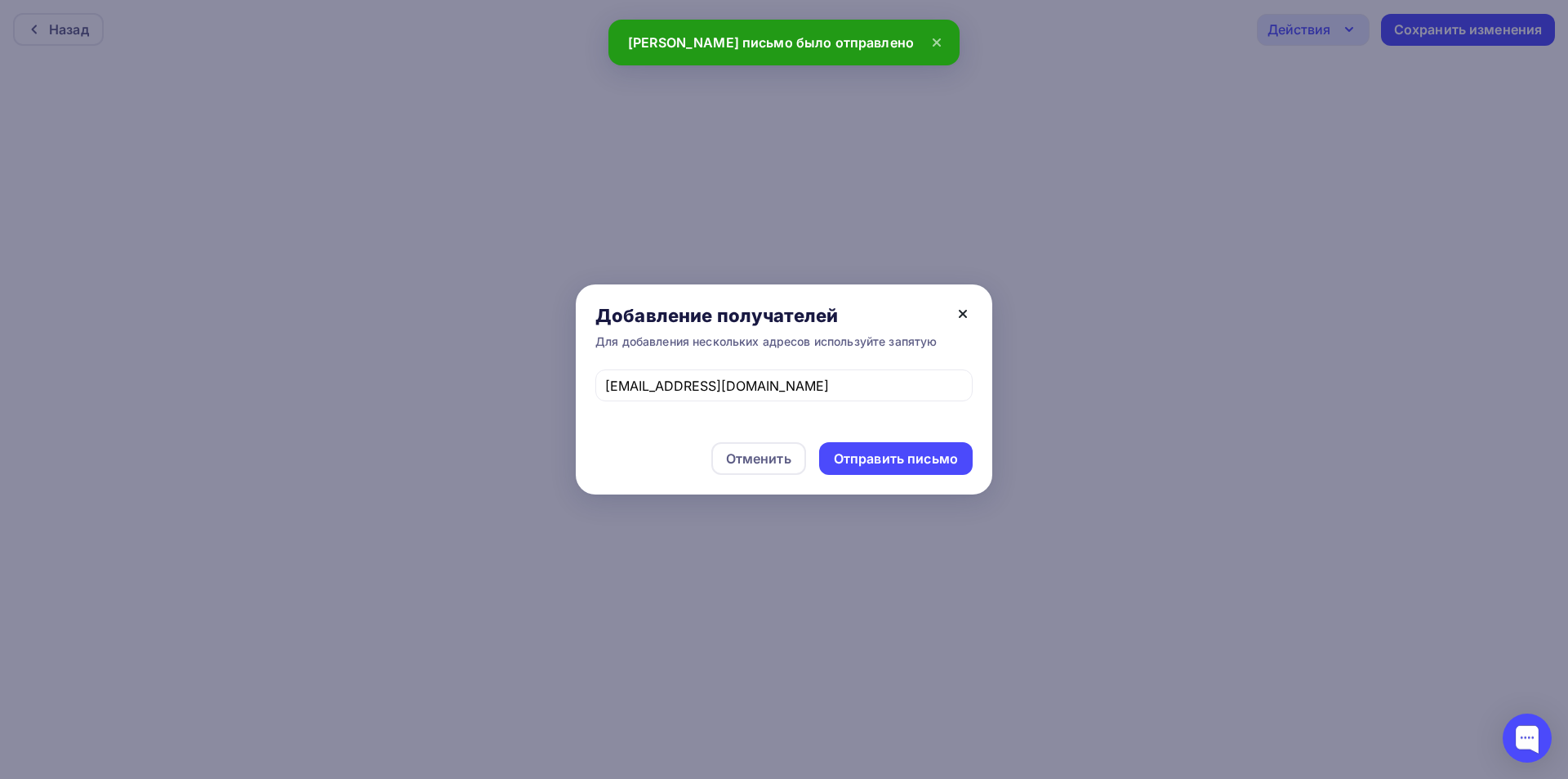
click at [967, 309] on icon at bounding box center [963, 314] width 19 height 19
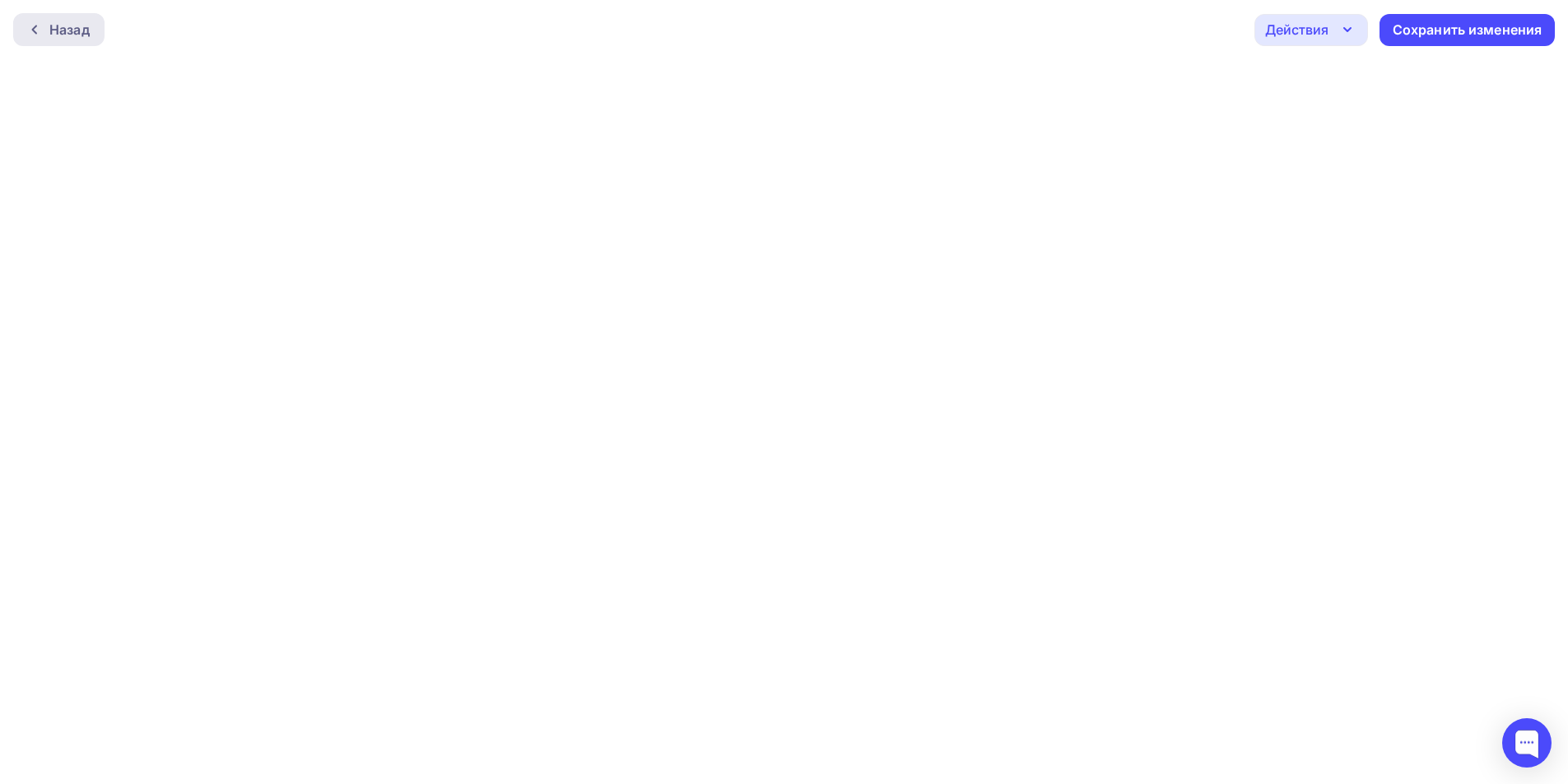
click at [80, 28] on div "Назад" at bounding box center [69, 29] width 40 height 20
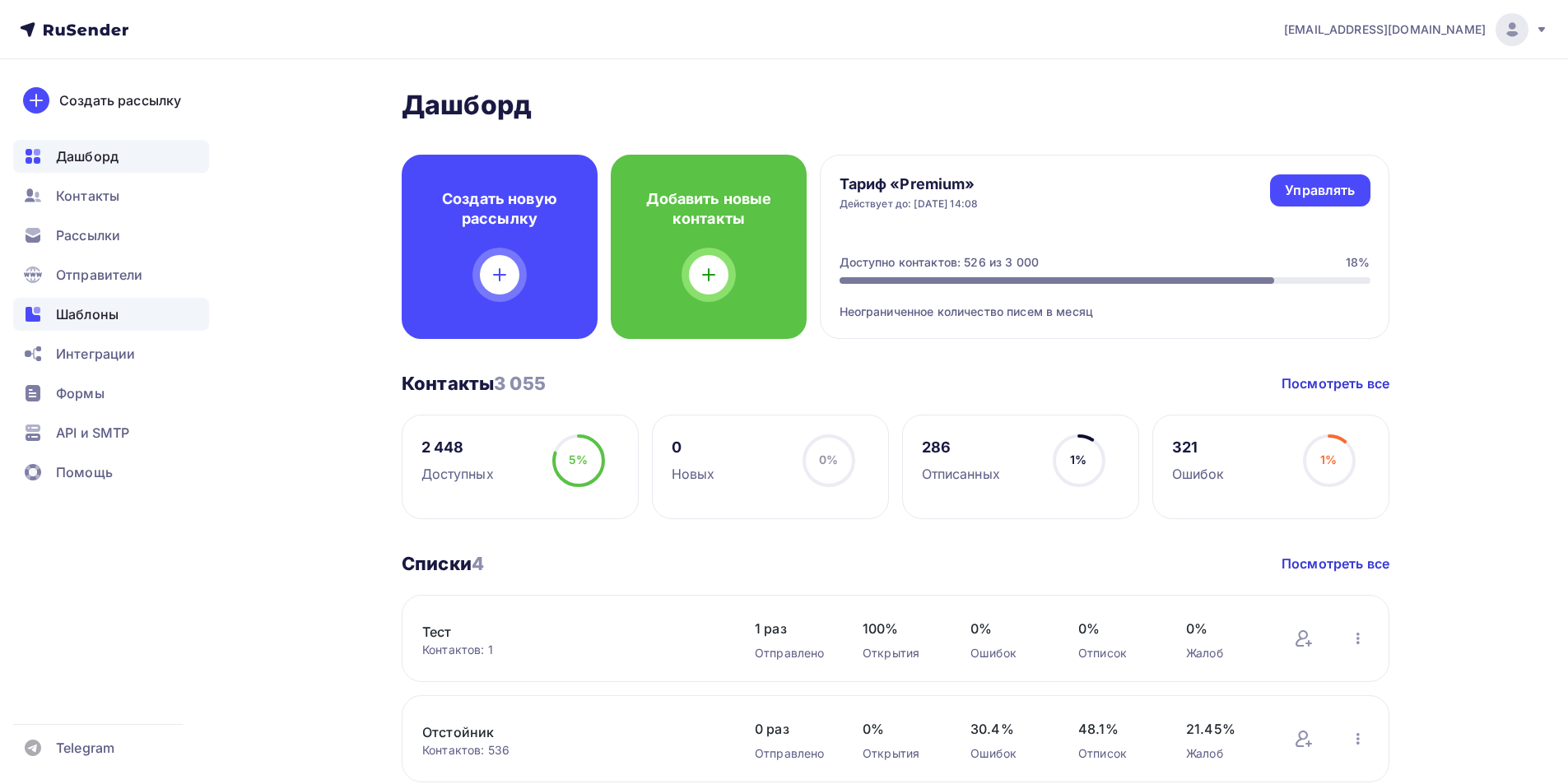
click at [87, 317] on span "Шаблоны" at bounding box center [87, 314] width 63 height 20
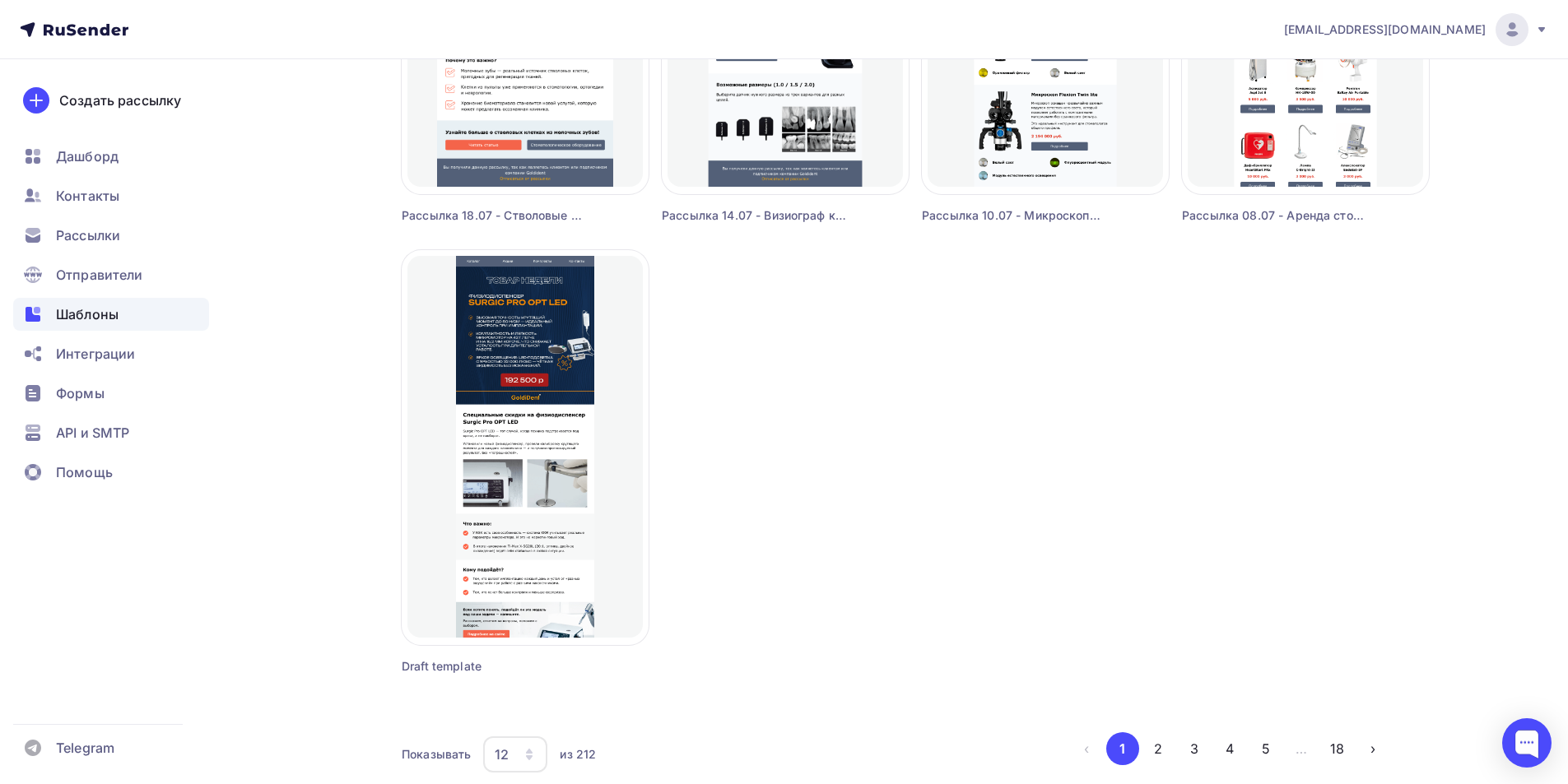
scroll to position [1387, 0]
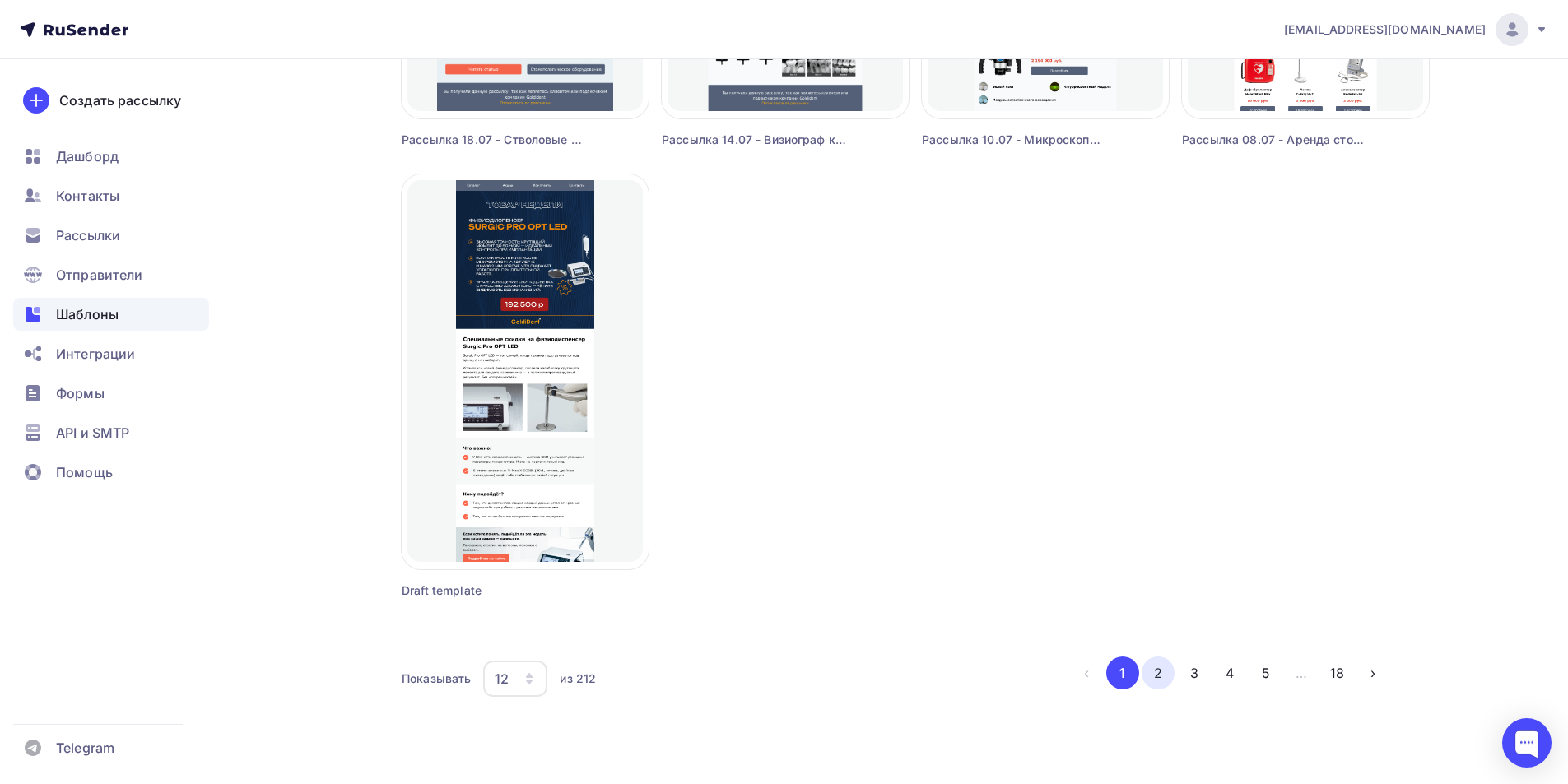
click at [1160, 677] on button "2" at bounding box center [1158, 673] width 33 height 33
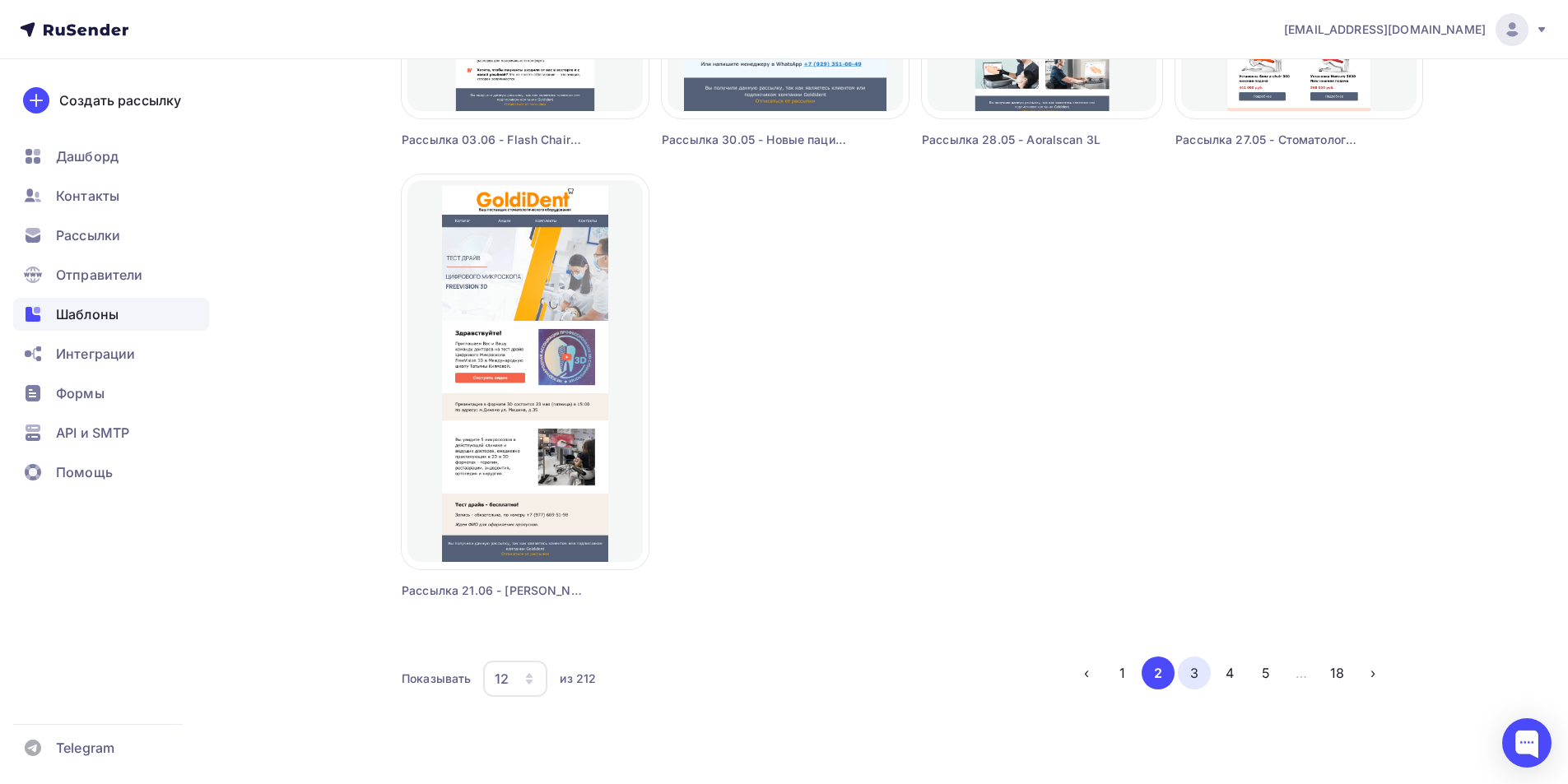
click at [1180, 671] on button "3" at bounding box center [1194, 673] width 33 height 33
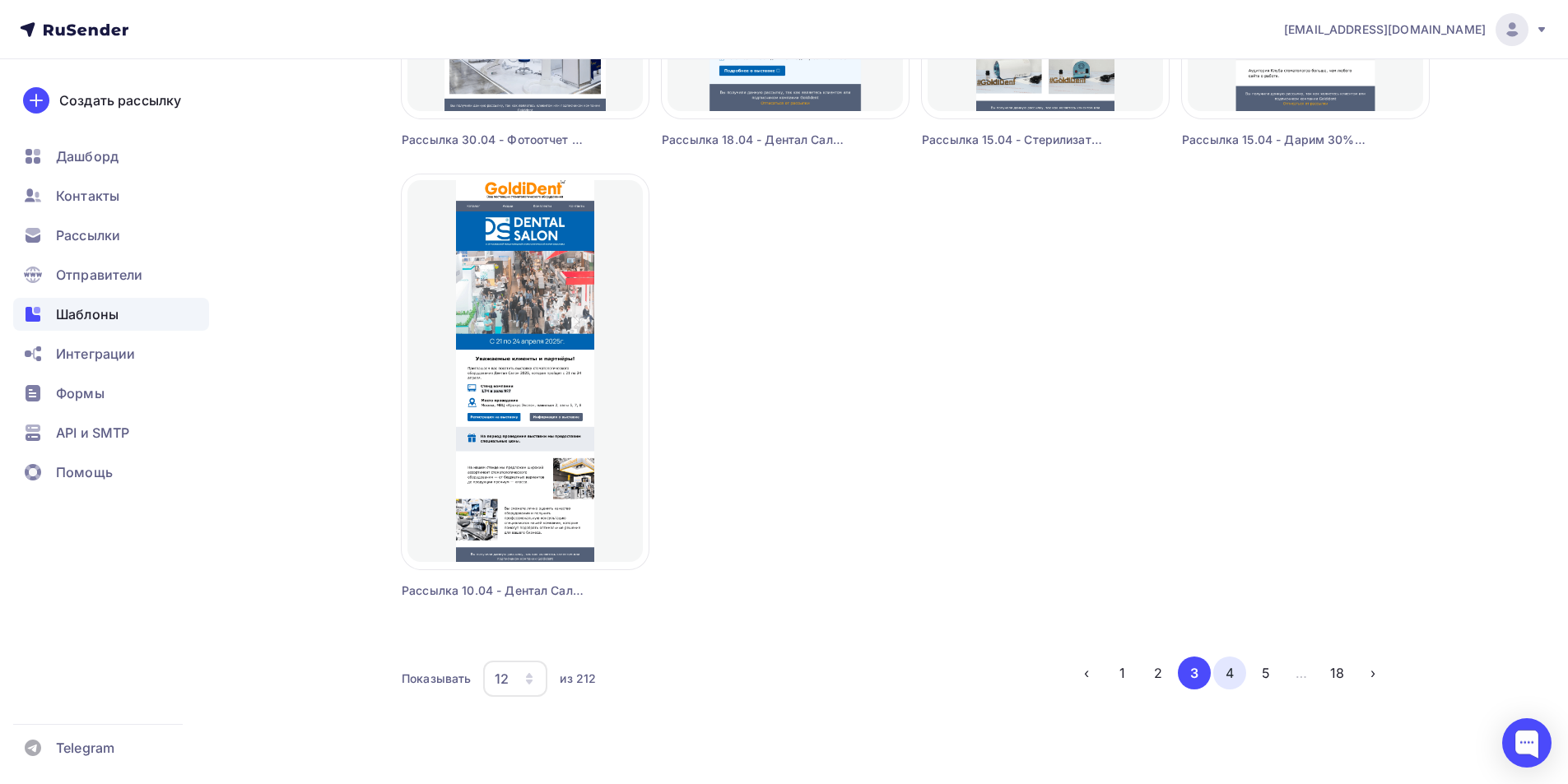
click at [1230, 671] on button "4" at bounding box center [1230, 673] width 33 height 33
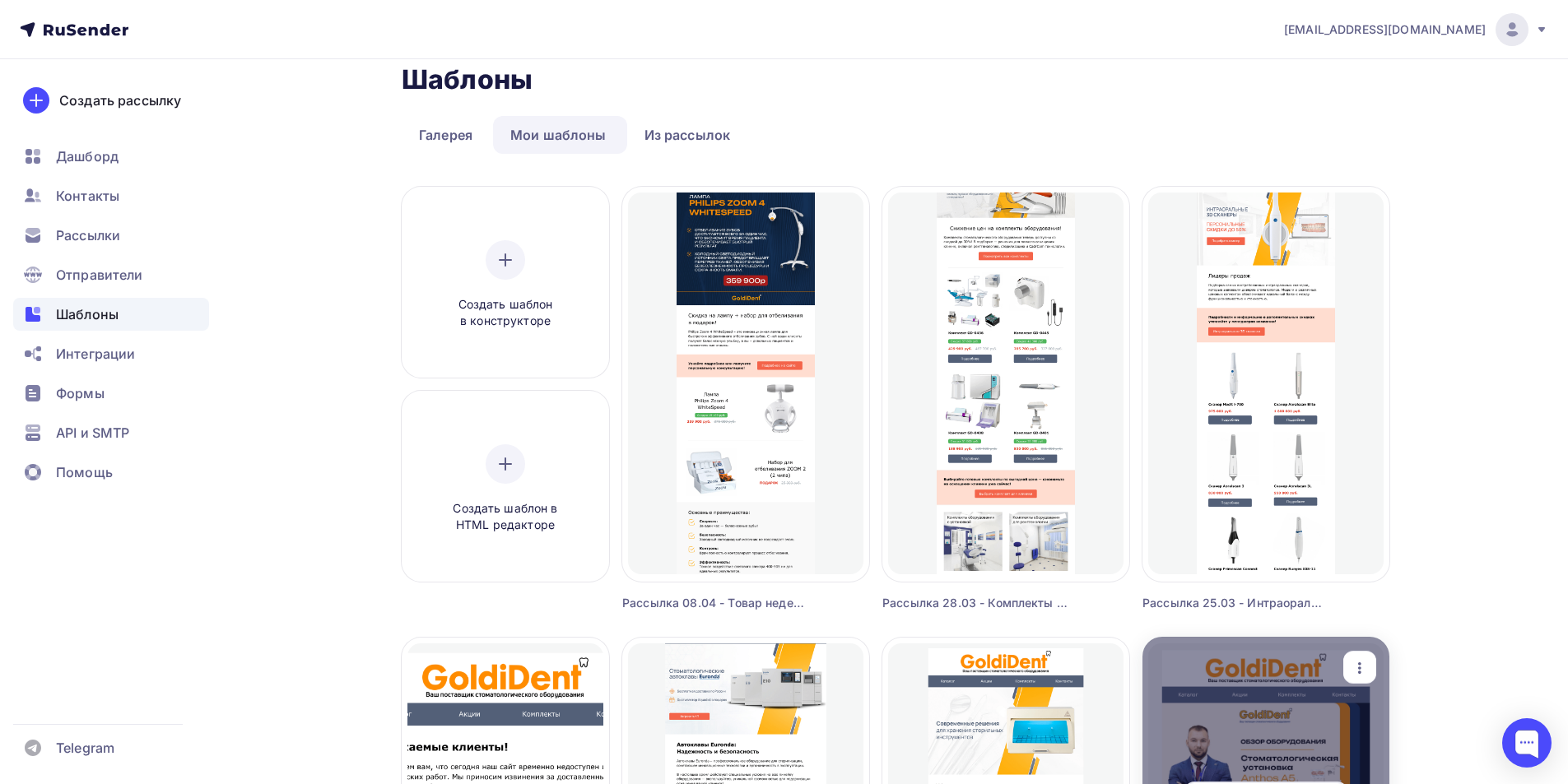
scroll to position [0, 0]
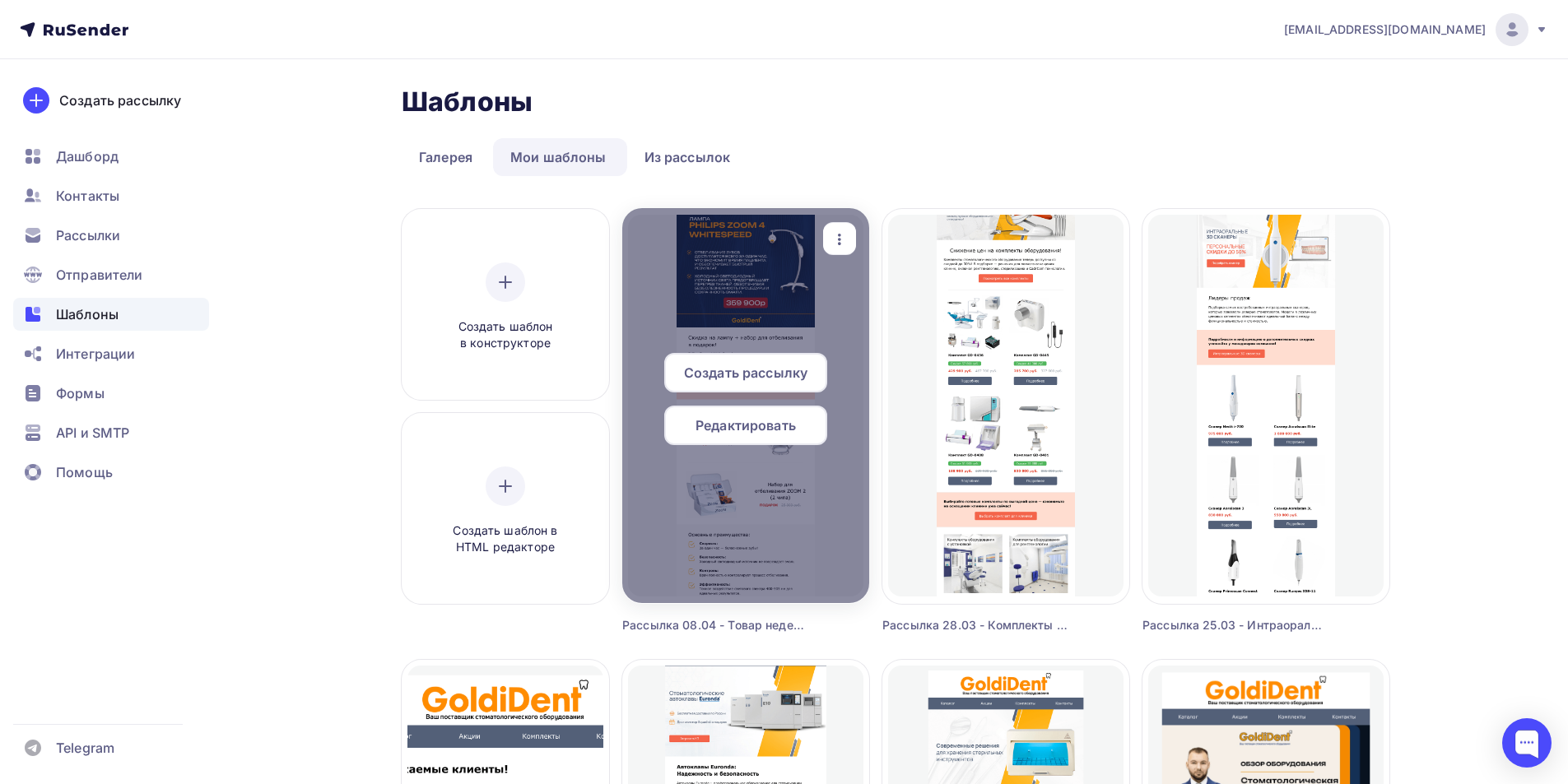
click at [741, 432] on span "Редактировать" at bounding box center [745, 425] width 101 height 20
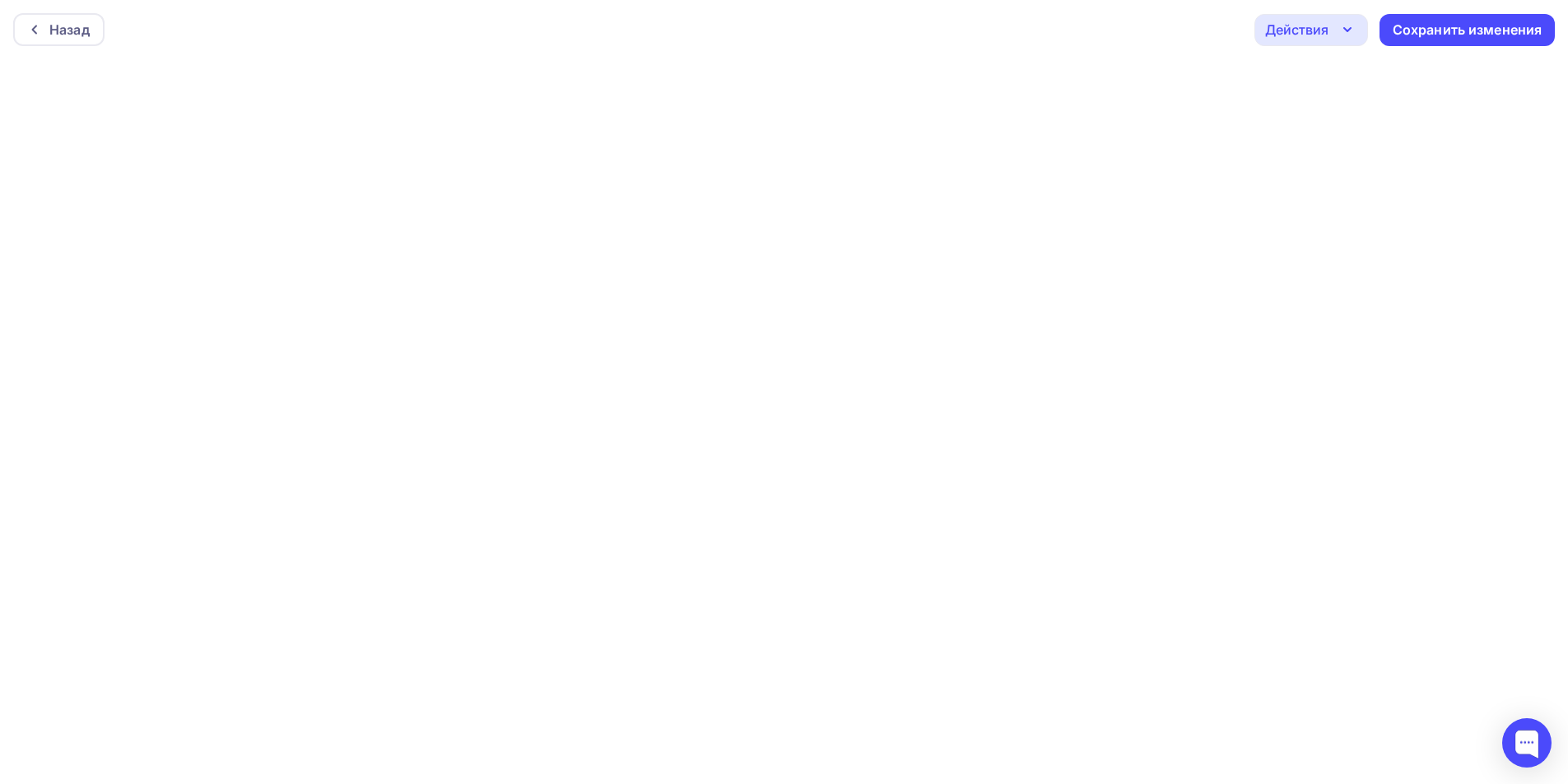
drag, startPoint x: 55, startPoint y: 40, endPoint x: 50, endPoint y: 51, distance: 12.1
click at [54, 42] on div "Назад" at bounding box center [58, 29] width 91 height 33
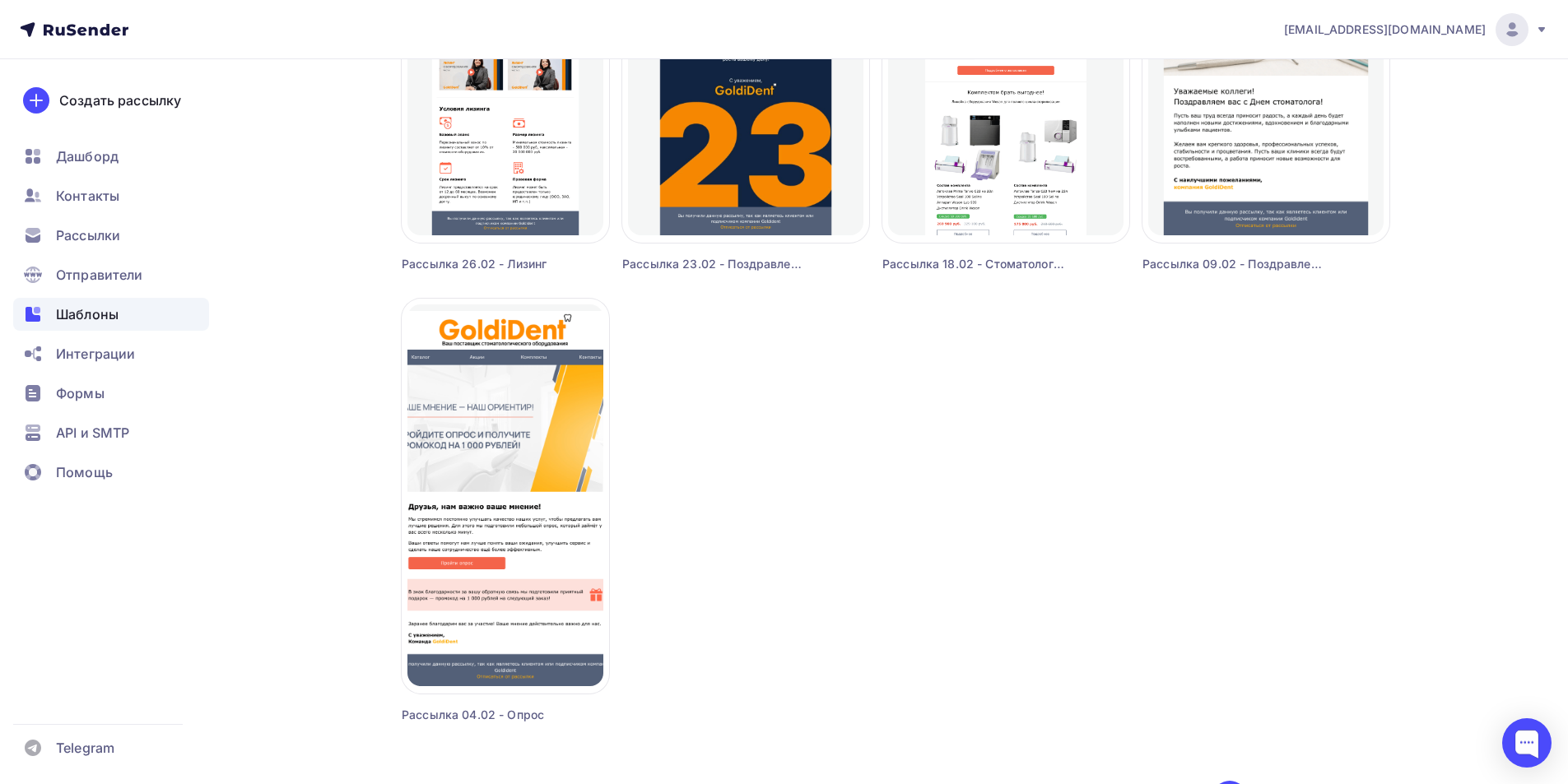
scroll to position [1387, 0]
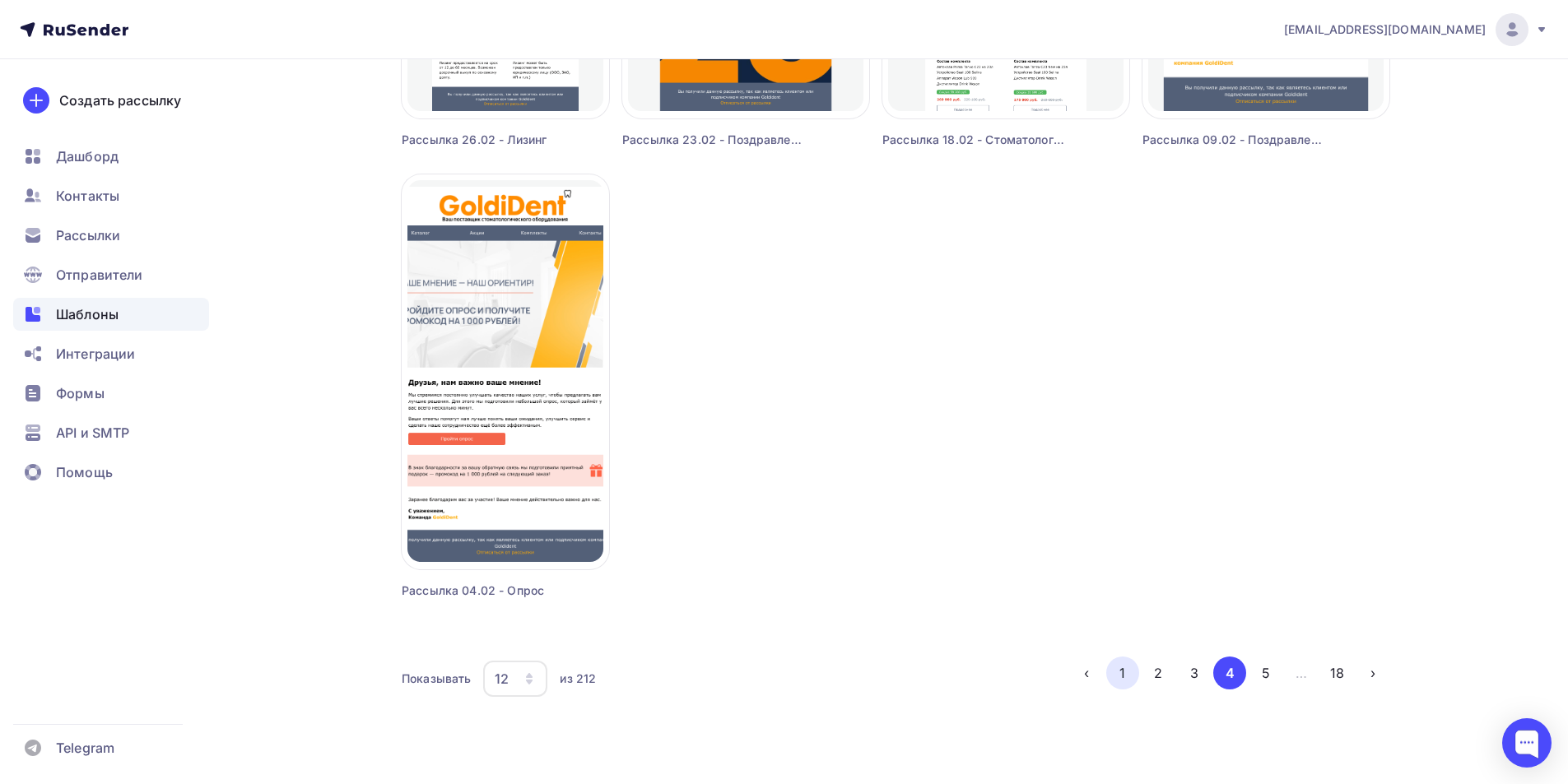
drag, startPoint x: 1118, startPoint y: 674, endPoint x: 1111, endPoint y: 682, distance: 10.6
click at [1116, 677] on button "1" at bounding box center [1122, 673] width 33 height 33
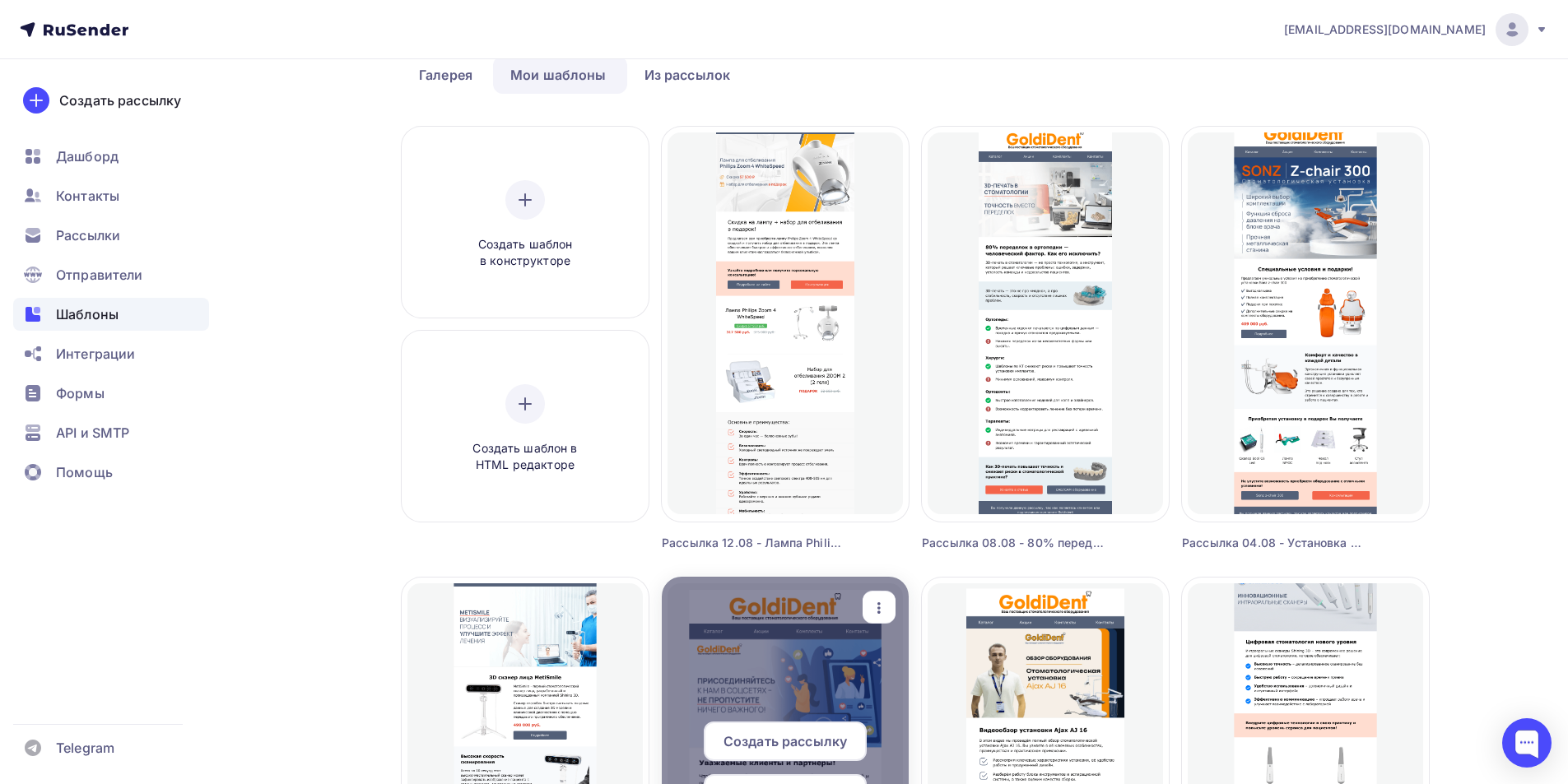
scroll to position [70, 0]
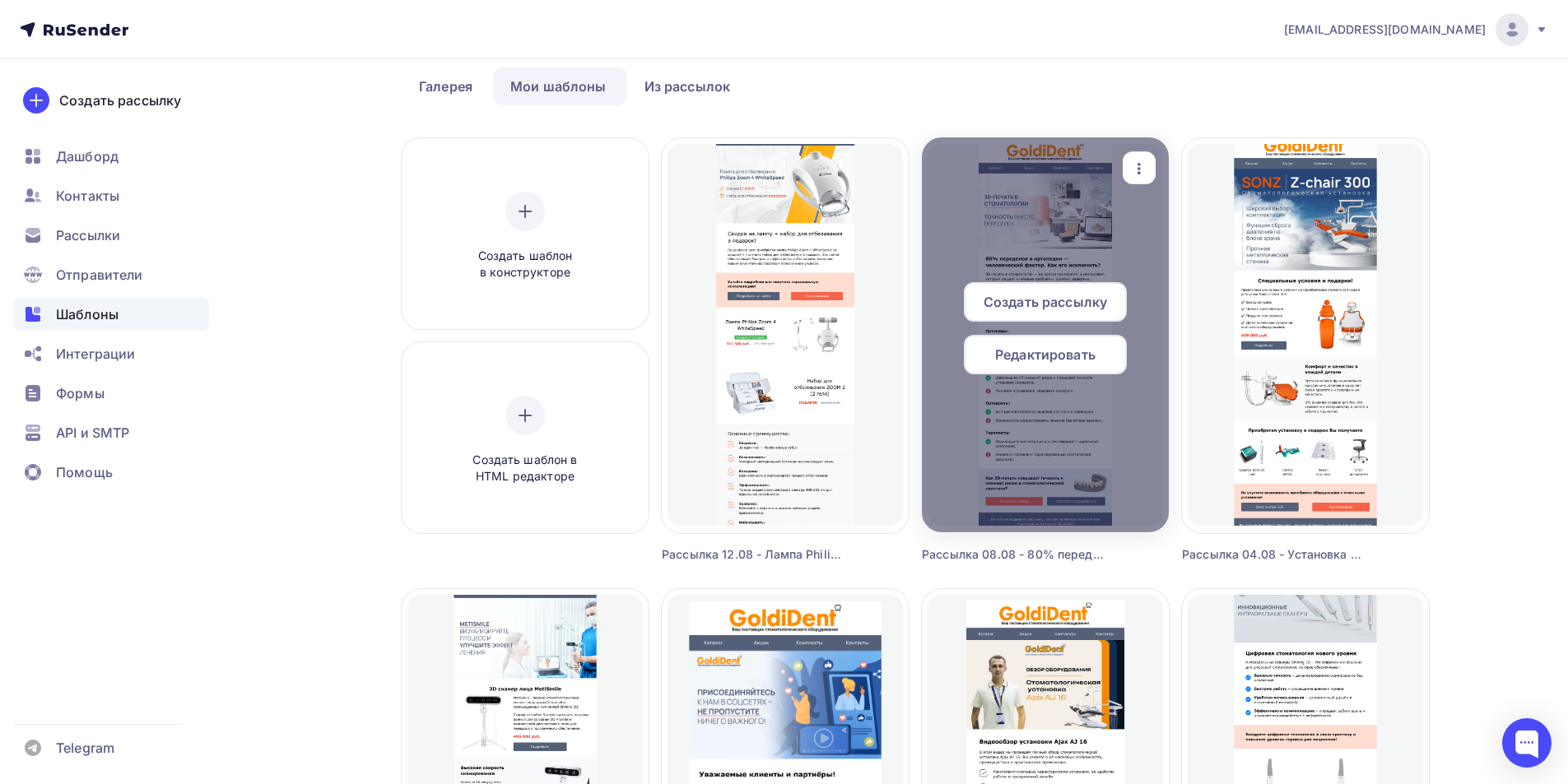
click at [1069, 363] on span "Редактировать" at bounding box center [1045, 354] width 101 height 20
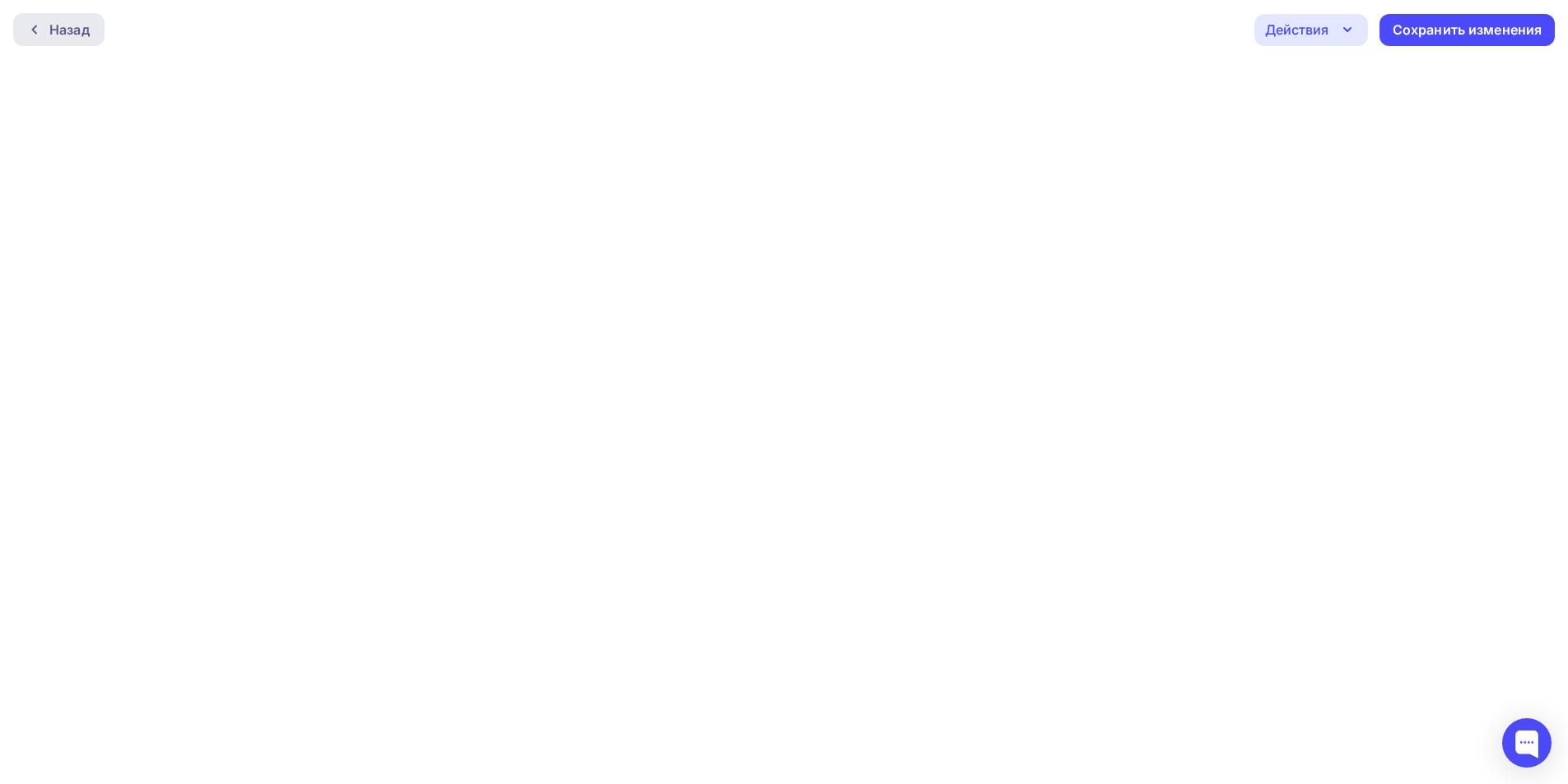
click at [52, 30] on div "Назад" at bounding box center [69, 29] width 40 height 20
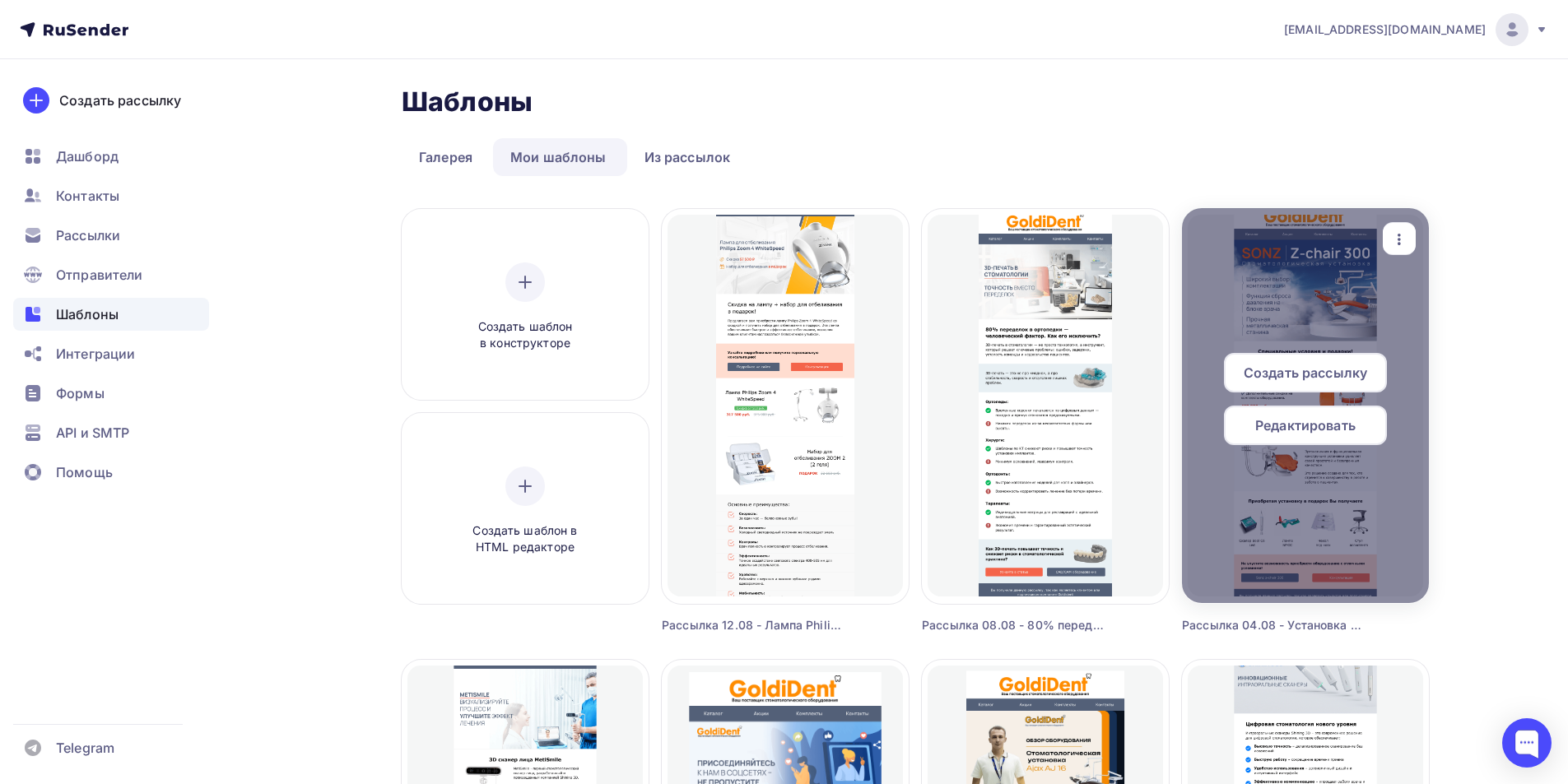
click at [1322, 420] on span "Редактировать" at bounding box center [1305, 425] width 101 height 20
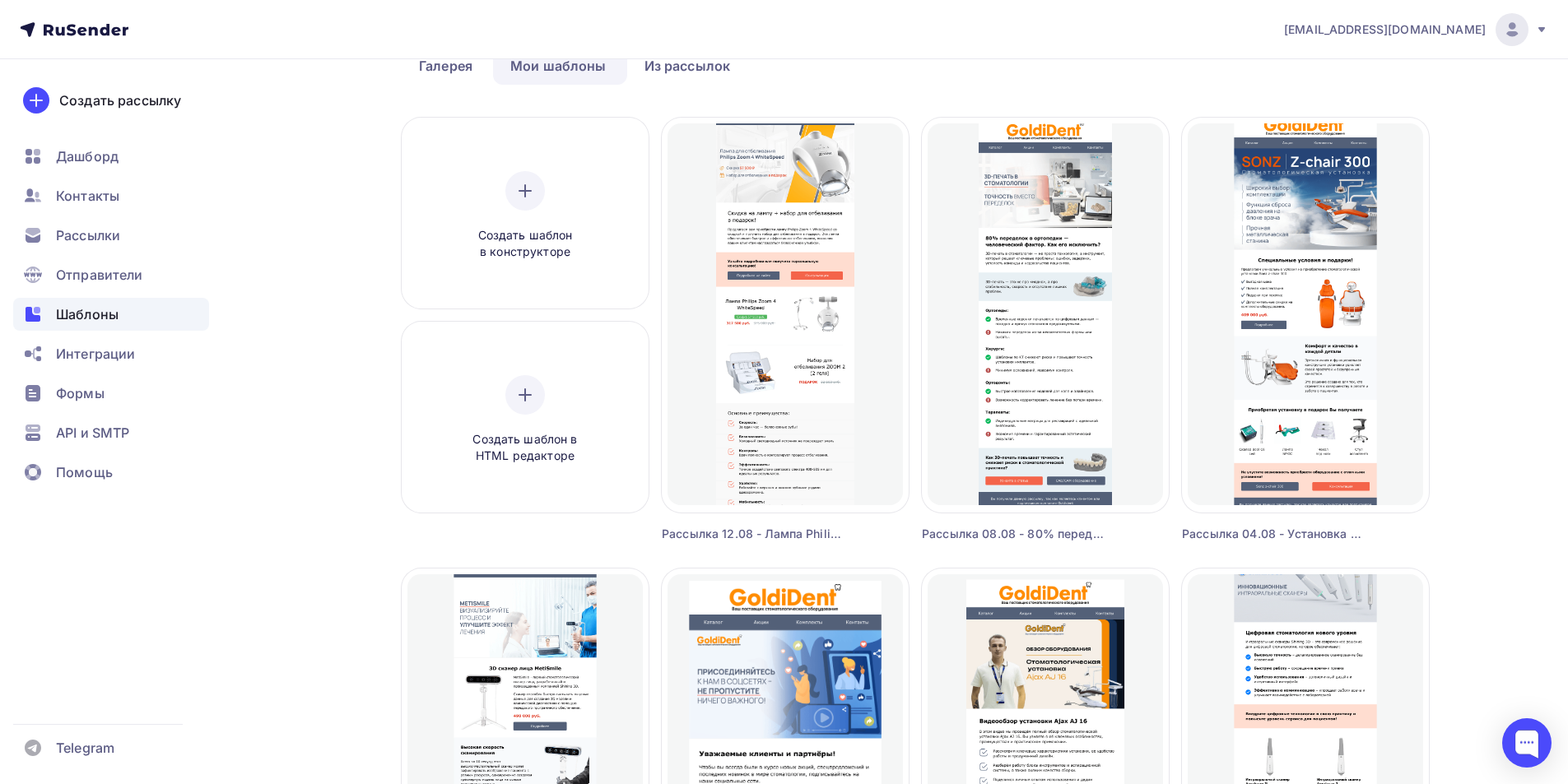
scroll to position [82, 0]
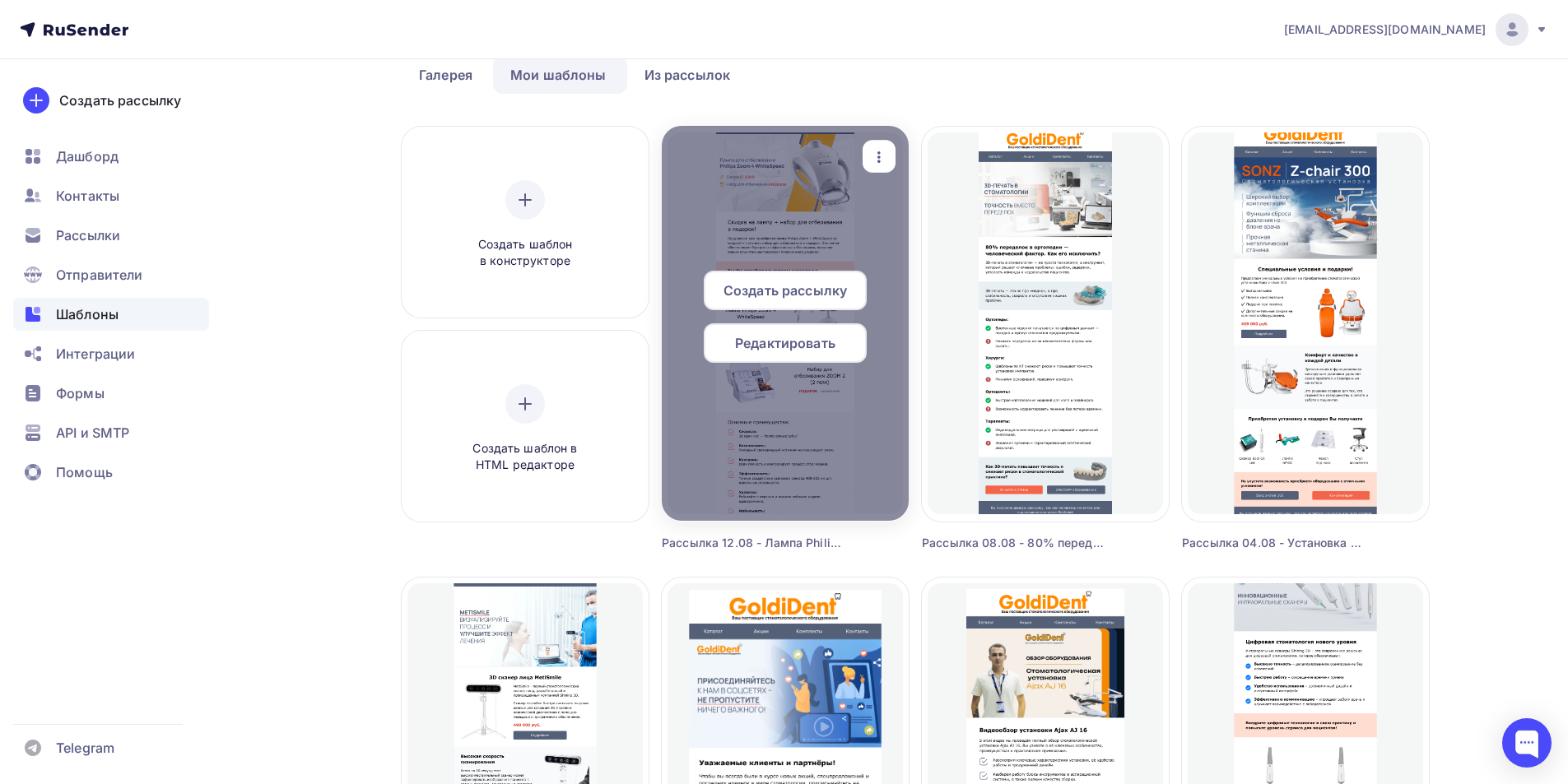
click at [783, 334] on span "Редактировать" at bounding box center [784, 343] width 101 height 20
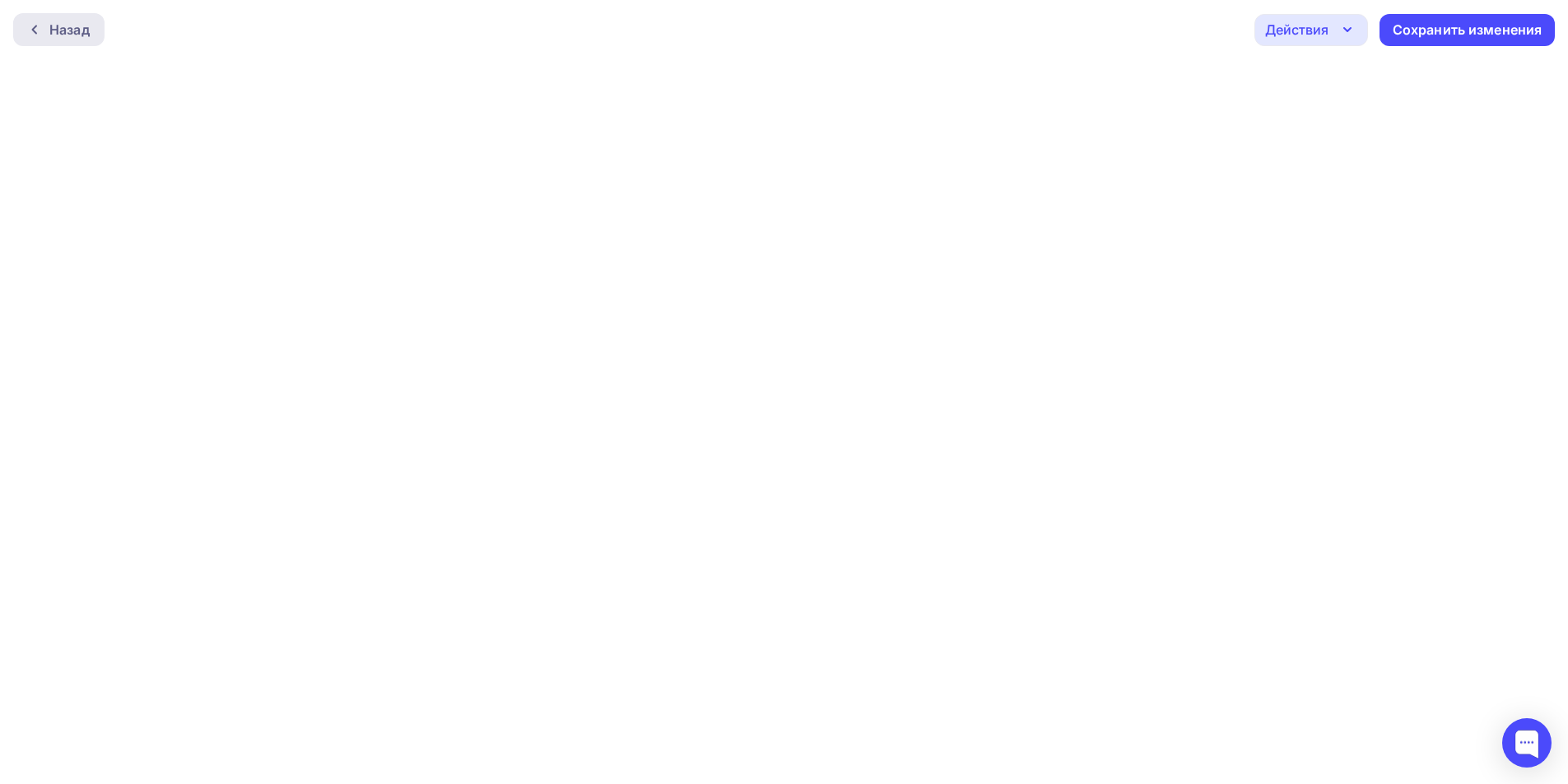
click at [63, 23] on div "Назад" at bounding box center [69, 29] width 40 height 20
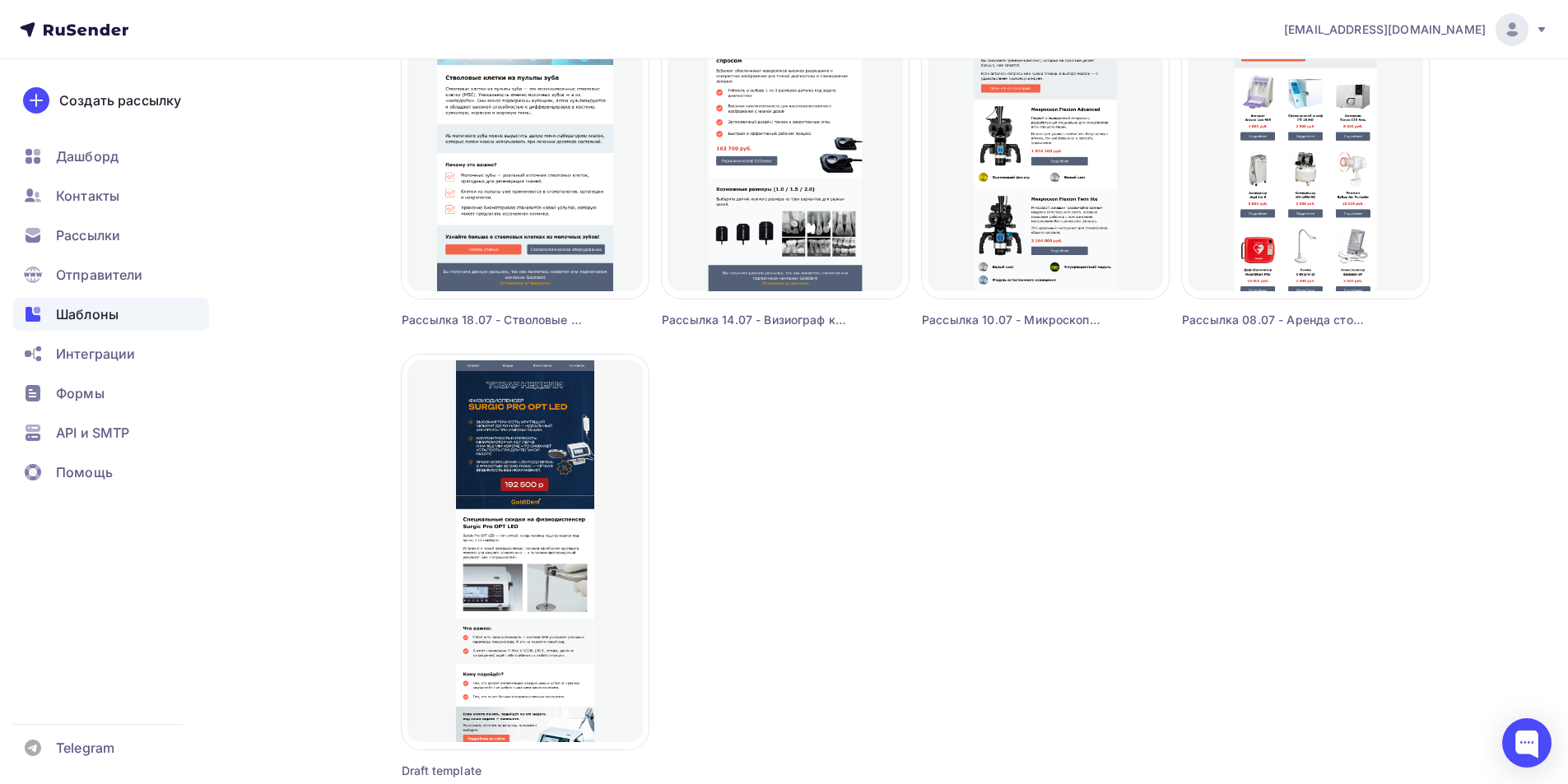
scroll to position [1387, 0]
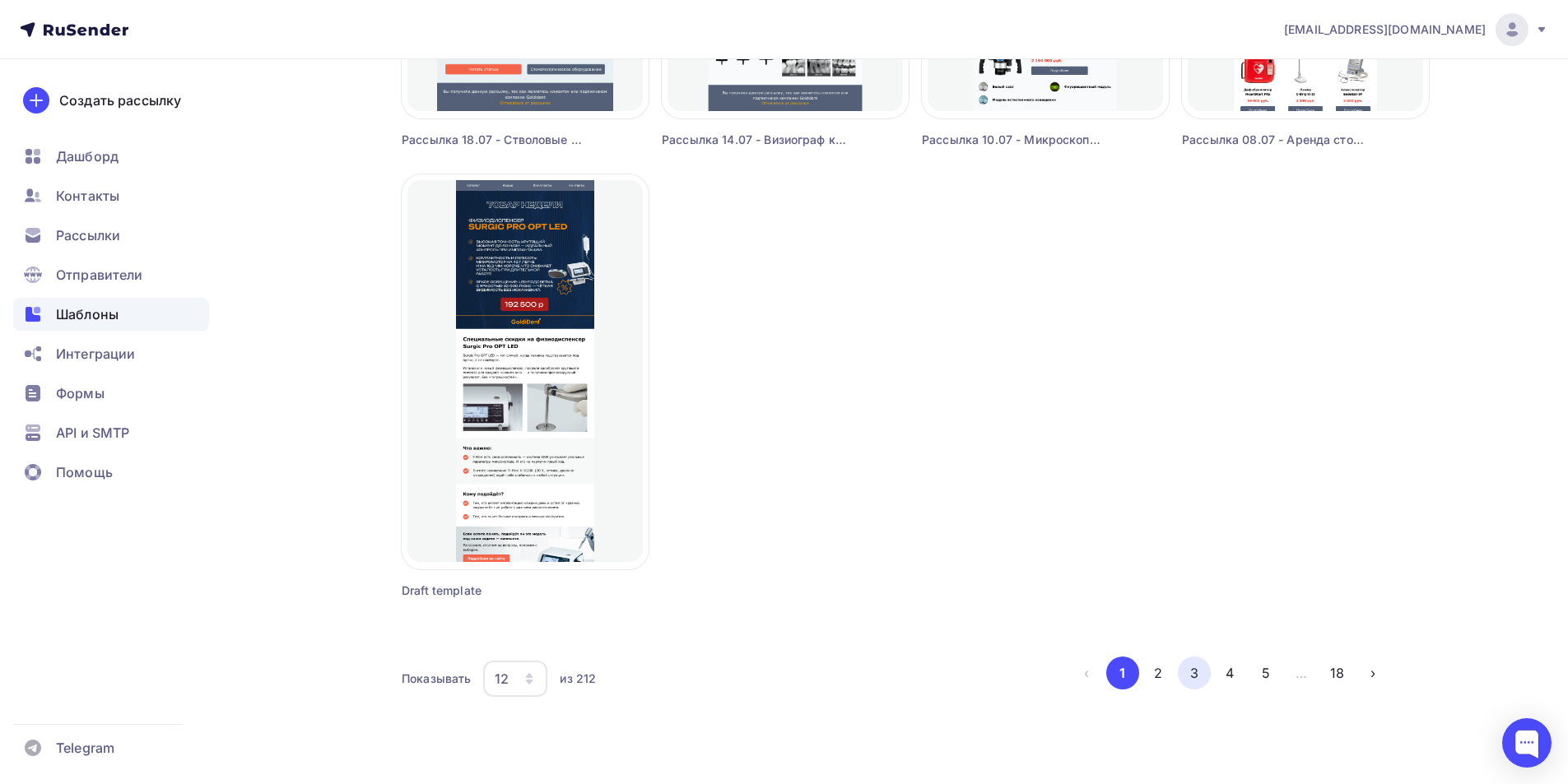
click at [1198, 667] on button "3" at bounding box center [1194, 673] width 33 height 33
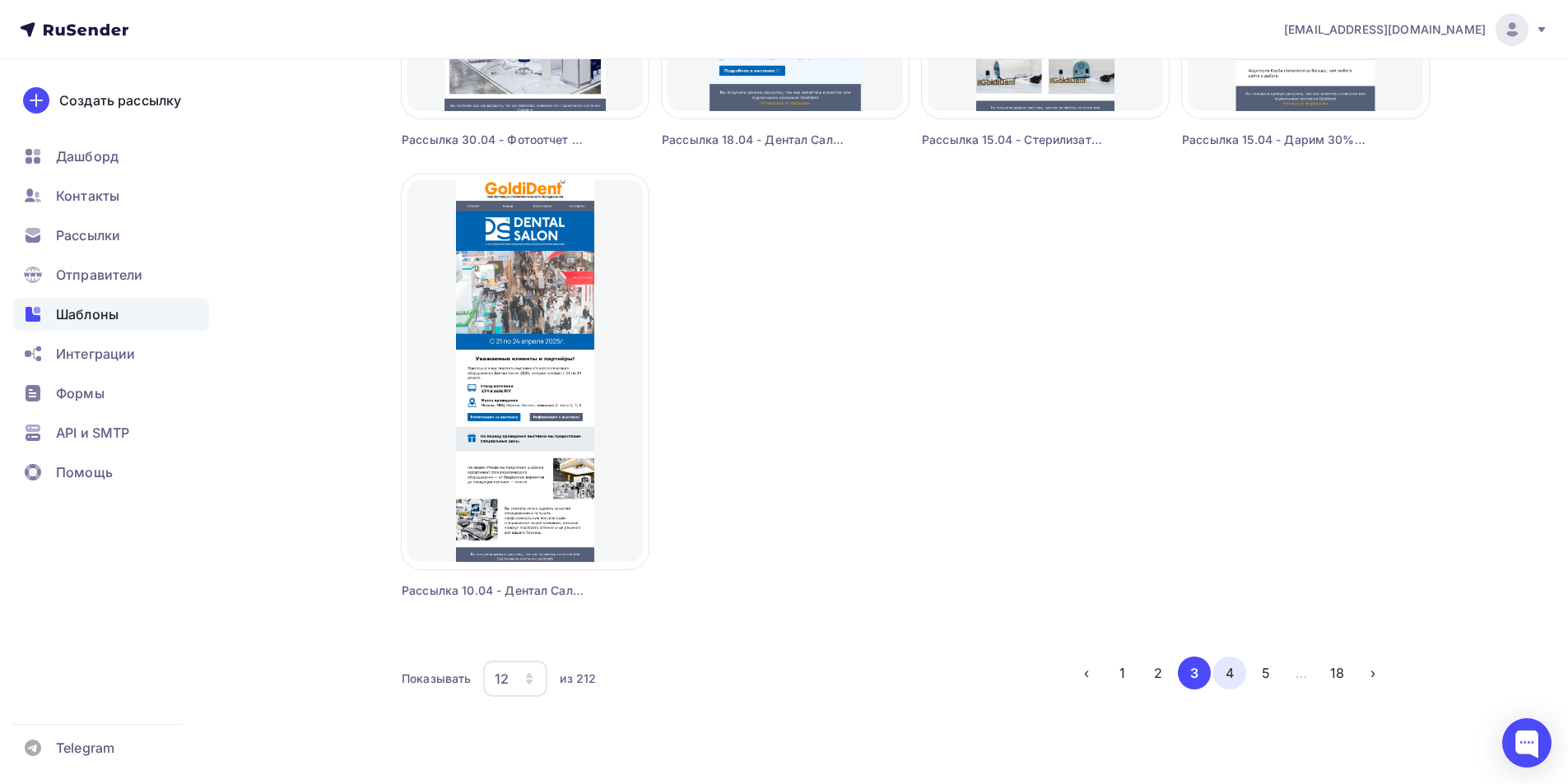
click at [1238, 675] on button "4" at bounding box center [1230, 673] width 33 height 33
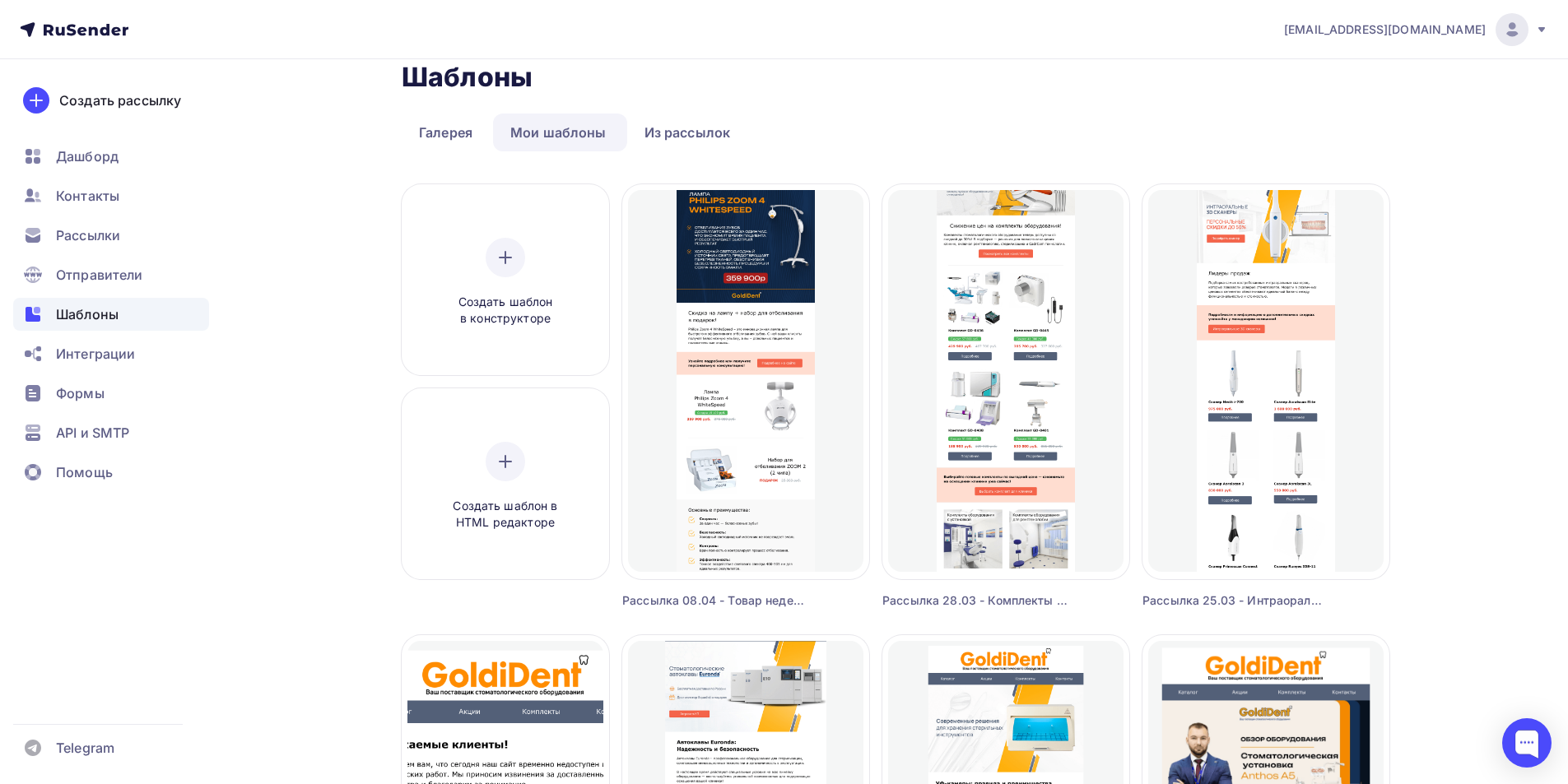
scroll to position [0, 0]
